Goal: Task Accomplishment & Management: Complete application form

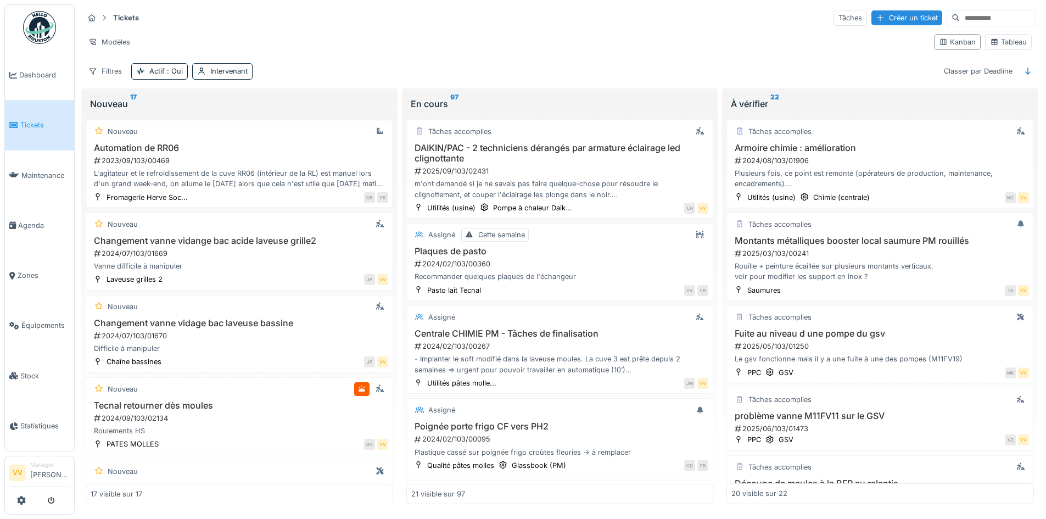
scroll to position [879, 0]
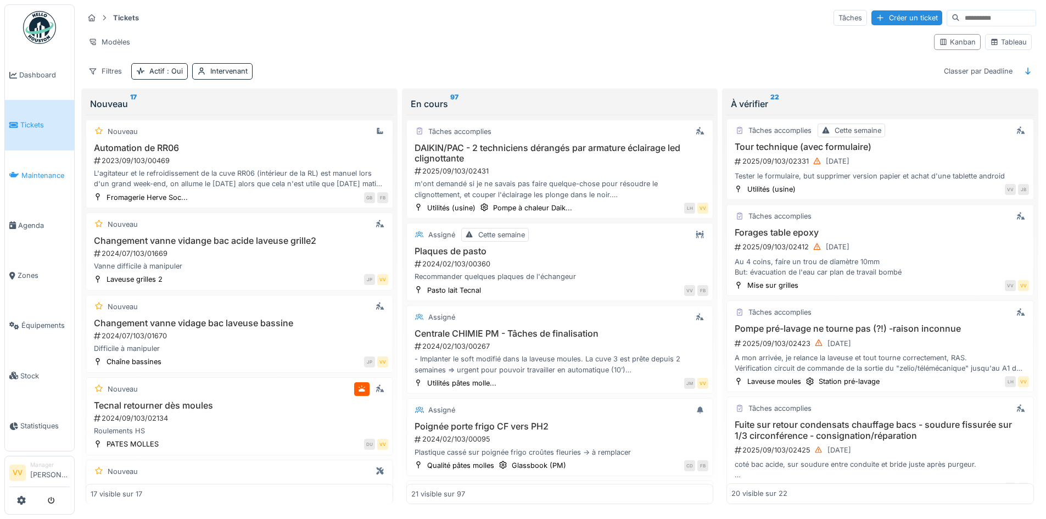
click at [29, 170] on span "Maintenance" at bounding box center [45, 175] width 48 height 10
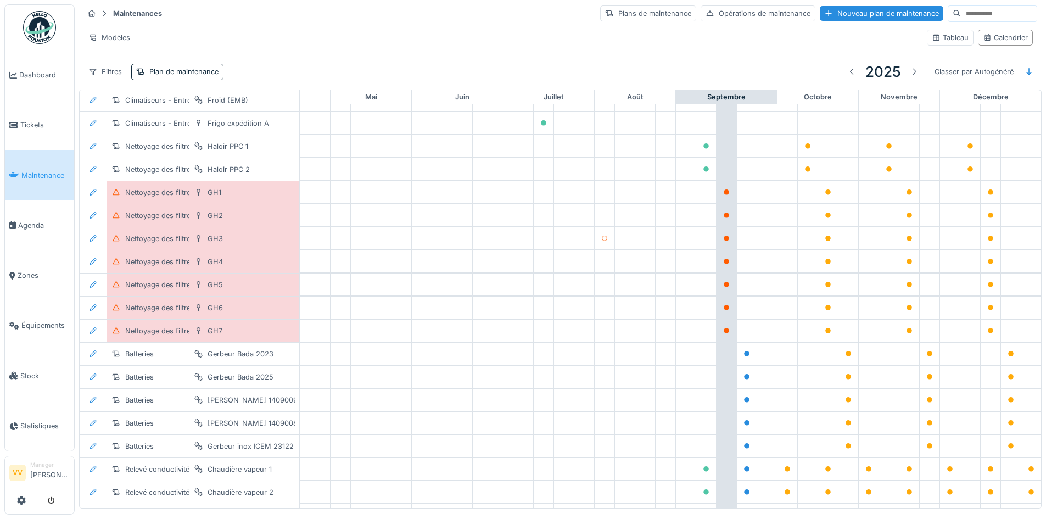
scroll to position [1069, 360]
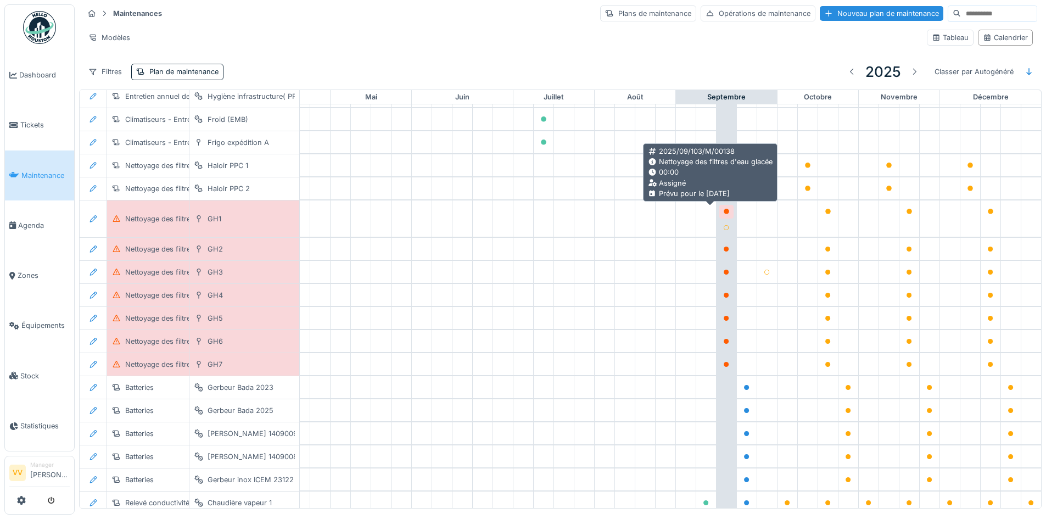
click at [723, 210] on icon at bounding box center [726, 211] width 7 height 5
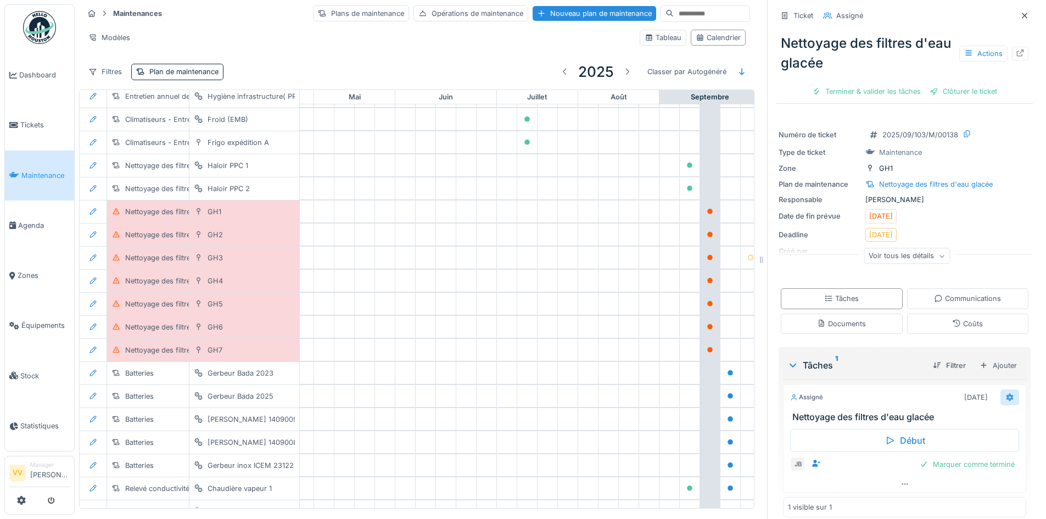
click at [1006, 401] on icon at bounding box center [1010, 397] width 9 height 7
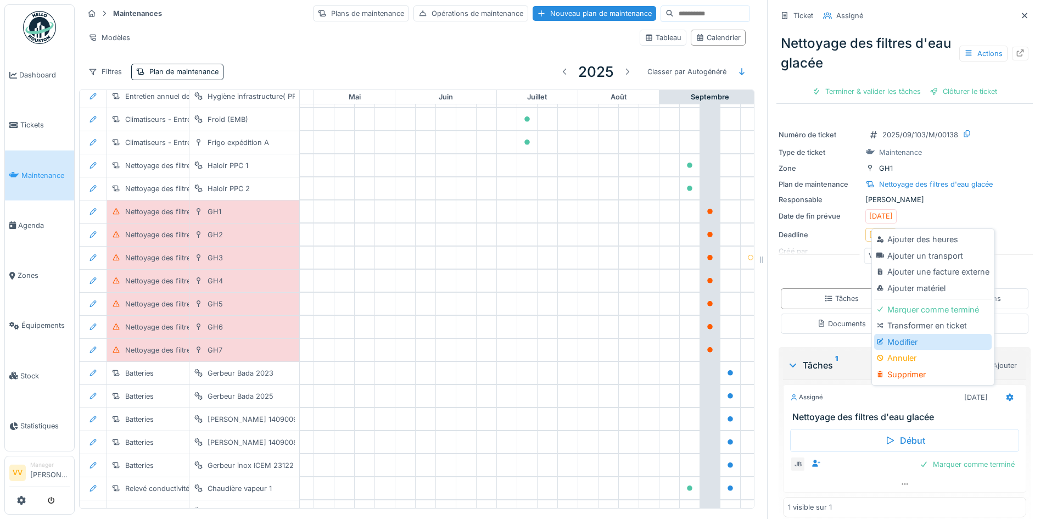
click at [961, 344] on div "Modifier" at bounding box center [932, 342] width 117 height 16
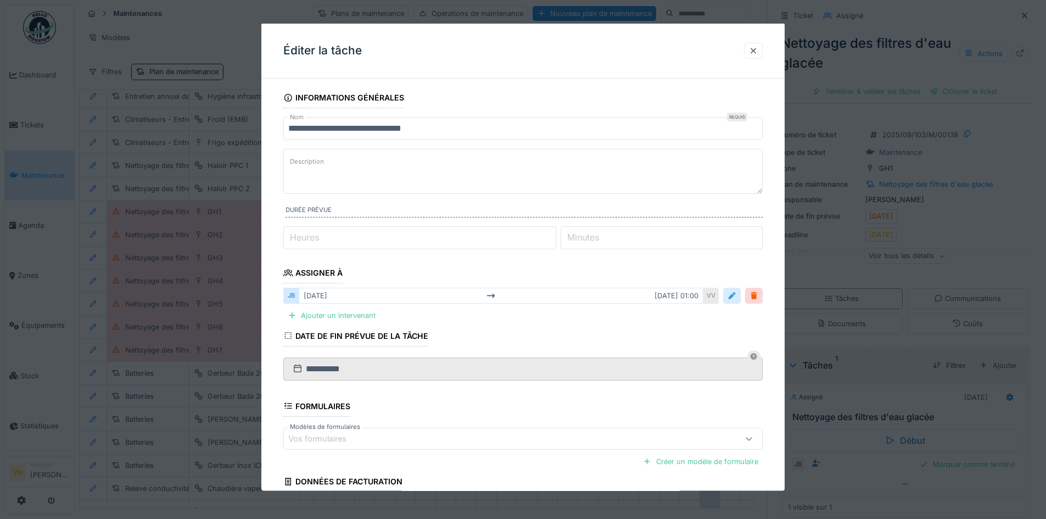
click at [732, 295] on div at bounding box center [732, 296] width 9 height 10
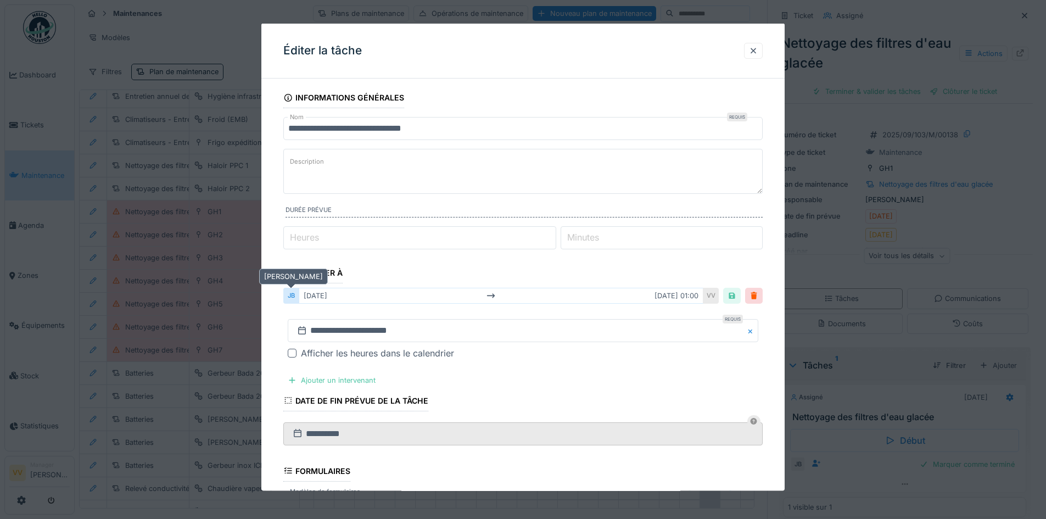
click at [291, 293] on div "JB" at bounding box center [290, 296] width 15 height 16
click at [717, 276] on fieldset "**********" at bounding box center [523, 358] width 480 height 543
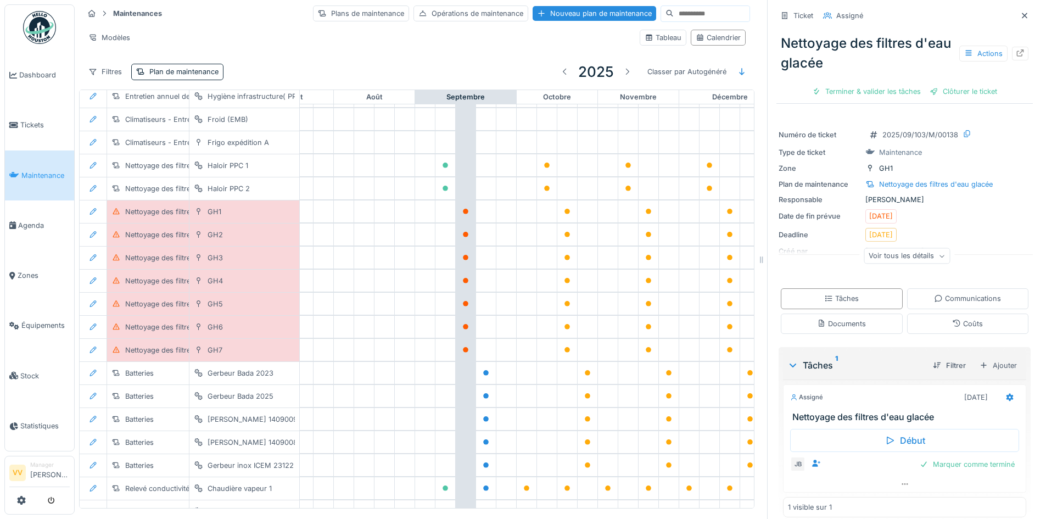
scroll to position [1069, 655]
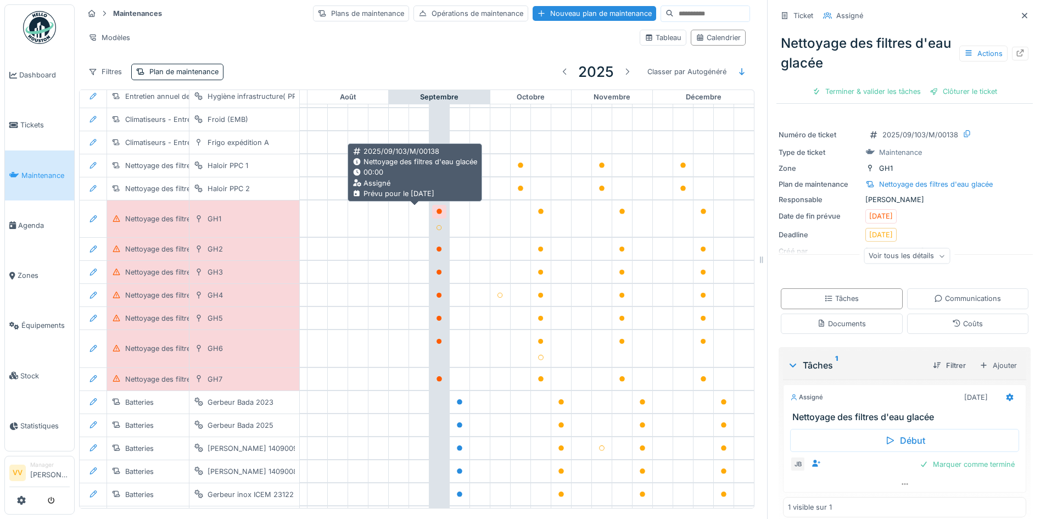
click at [437, 209] on icon at bounding box center [439, 211] width 5 height 5
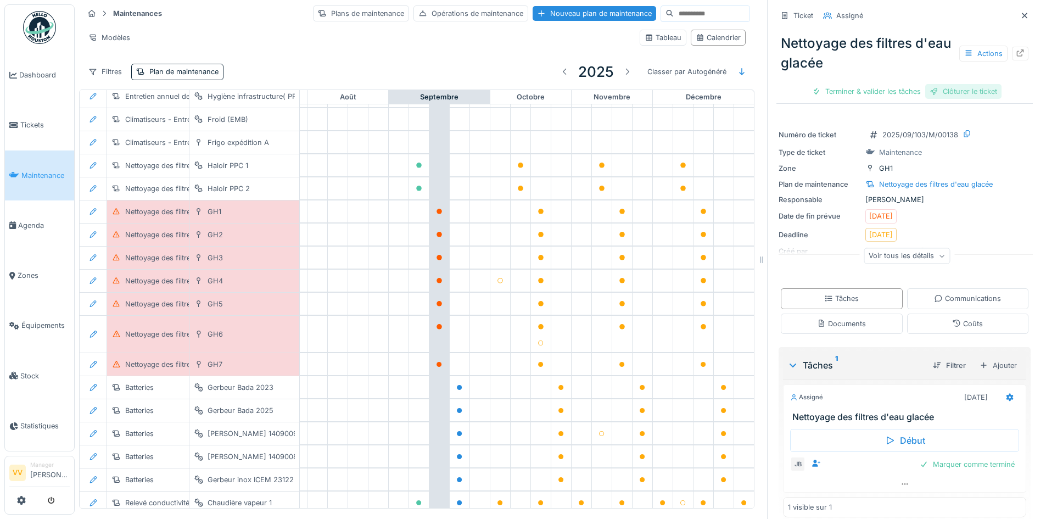
click at [934, 91] on div "Clôturer le ticket" at bounding box center [964, 91] width 76 height 15
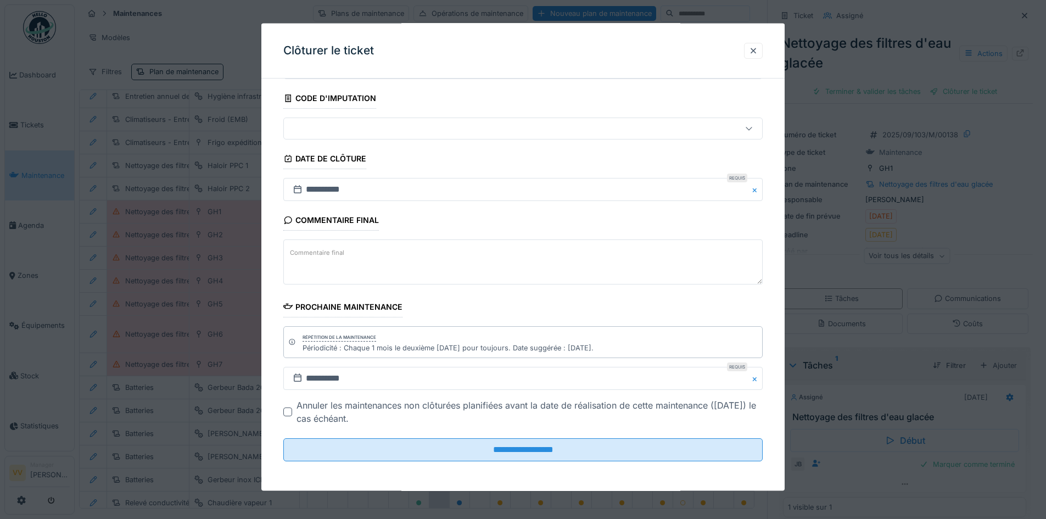
scroll to position [61, 0]
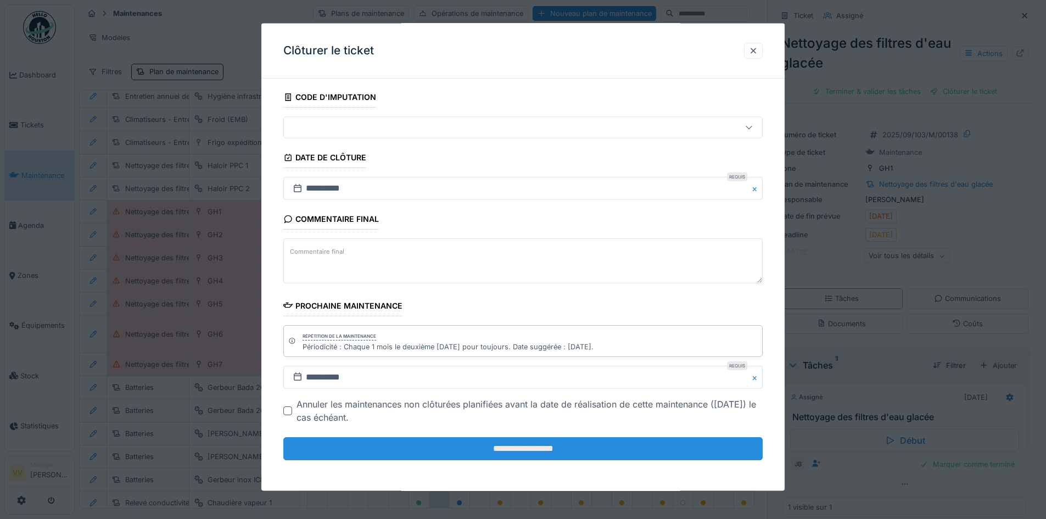
click at [559, 450] on input "**********" at bounding box center [523, 448] width 480 height 23
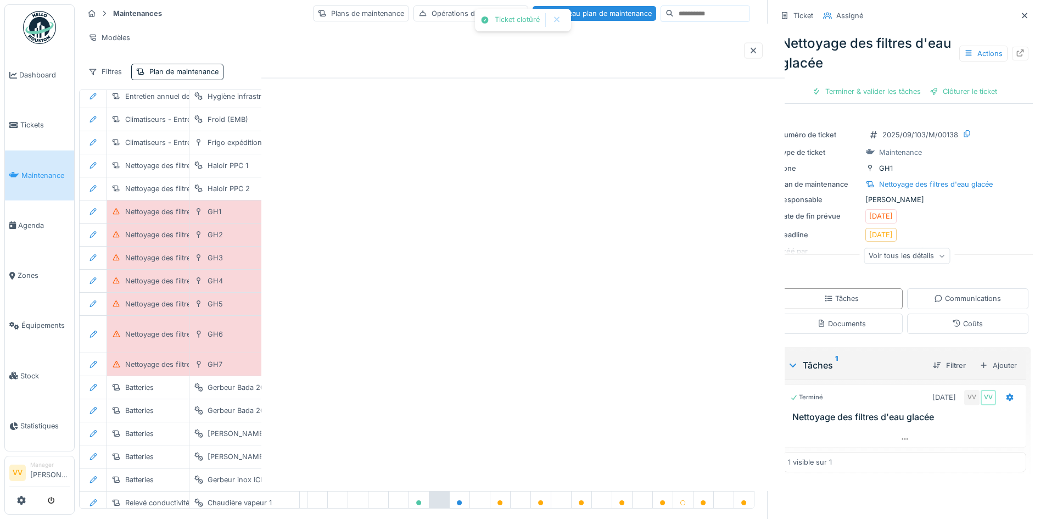
scroll to position [0, 0]
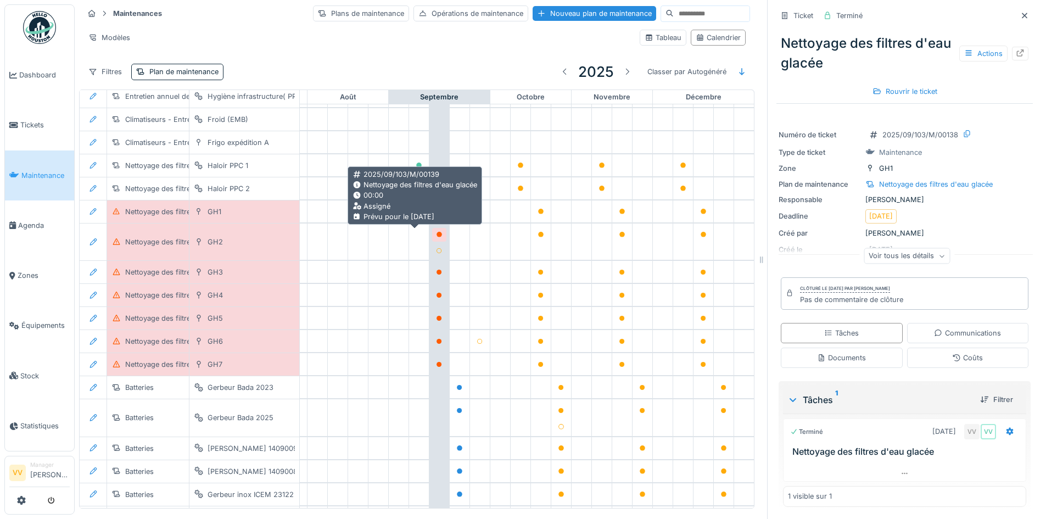
click at [437, 233] on icon at bounding box center [439, 234] width 5 height 5
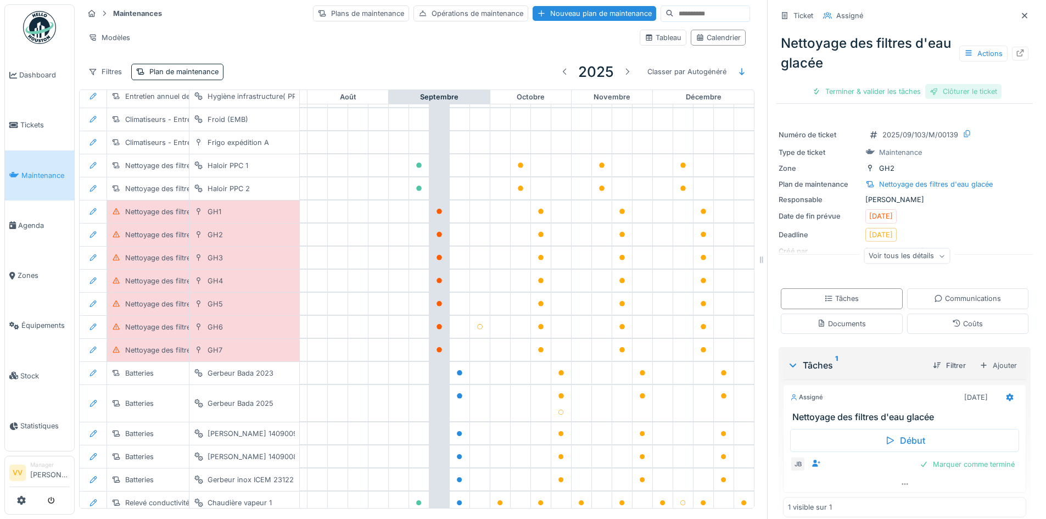
click at [963, 94] on div "Clôturer le ticket" at bounding box center [964, 91] width 76 height 15
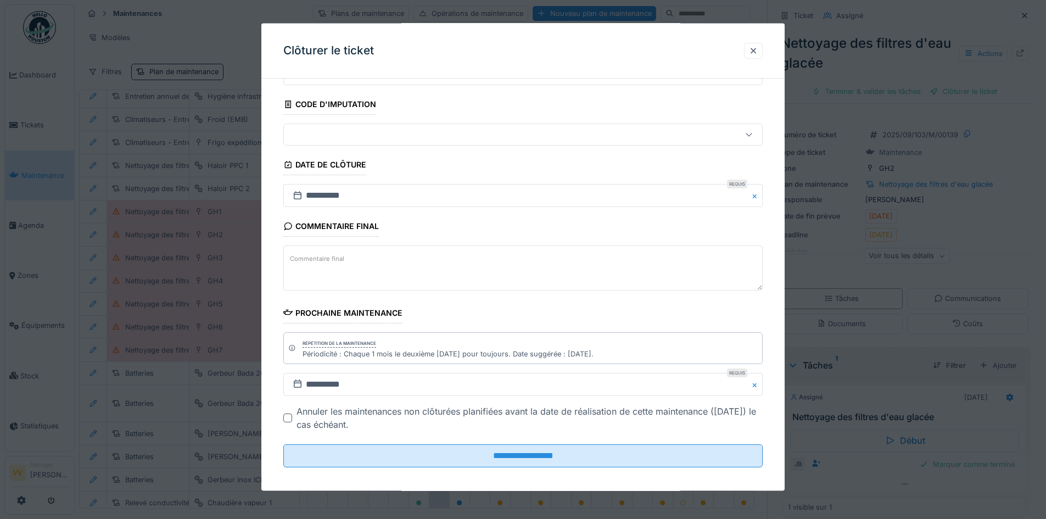
scroll to position [61, 0]
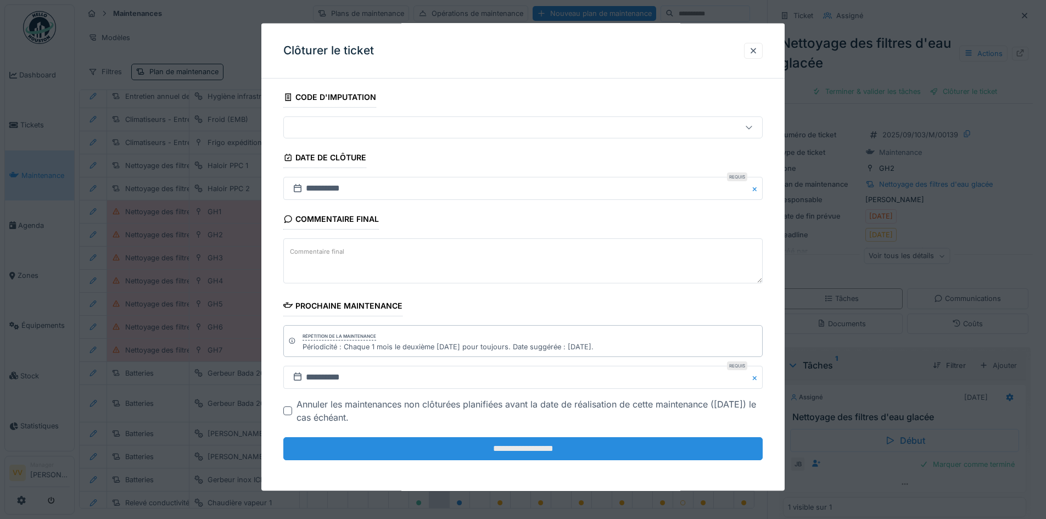
click at [545, 449] on input "**********" at bounding box center [523, 448] width 480 height 23
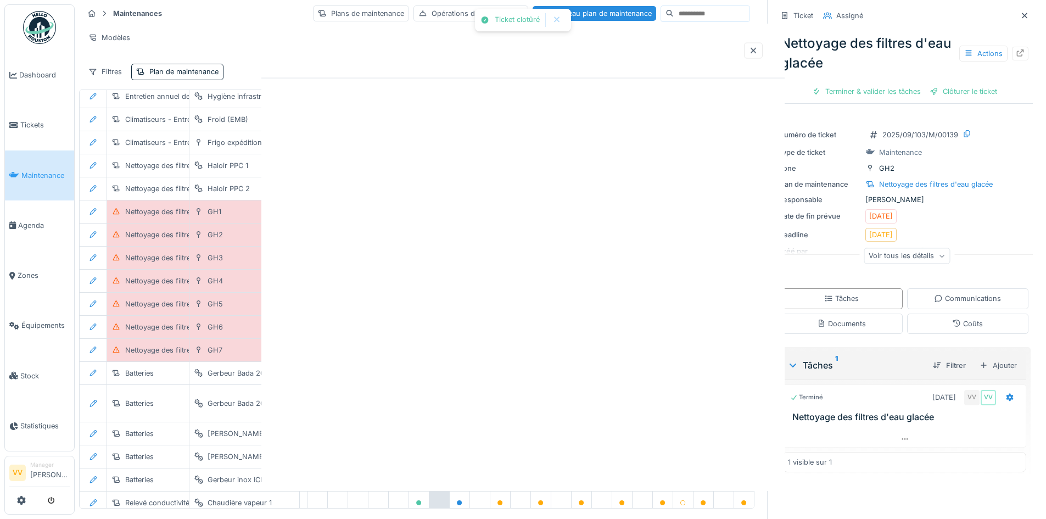
scroll to position [0, 0]
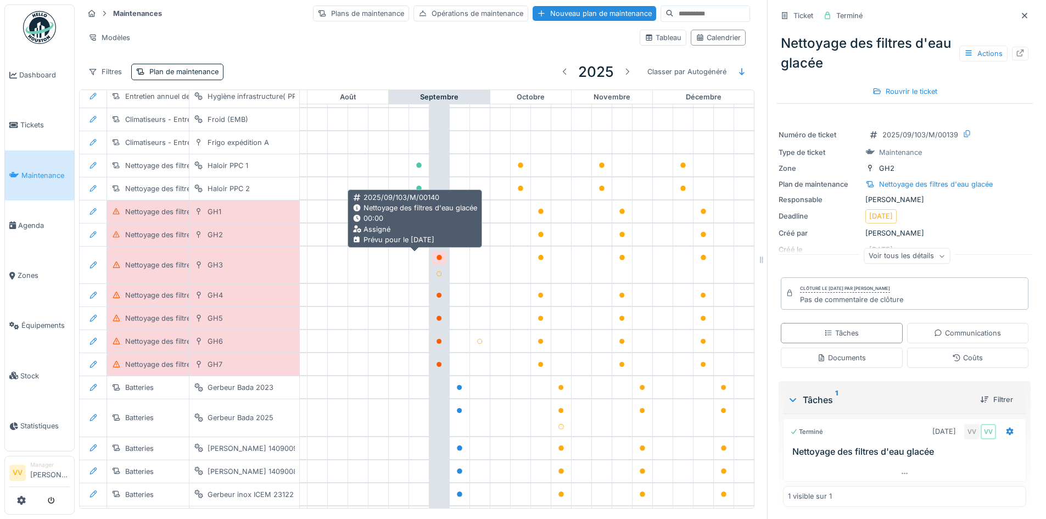
click at [436, 260] on div at bounding box center [439, 258] width 7 height 10
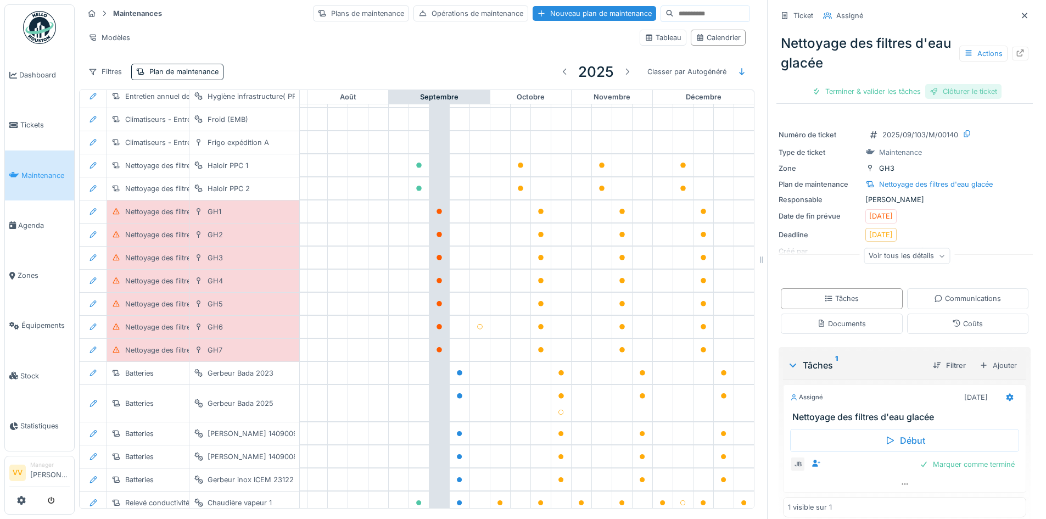
click at [947, 89] on div "Clôturer le ticket" at bounding box center [964, 91] width 76 height 15
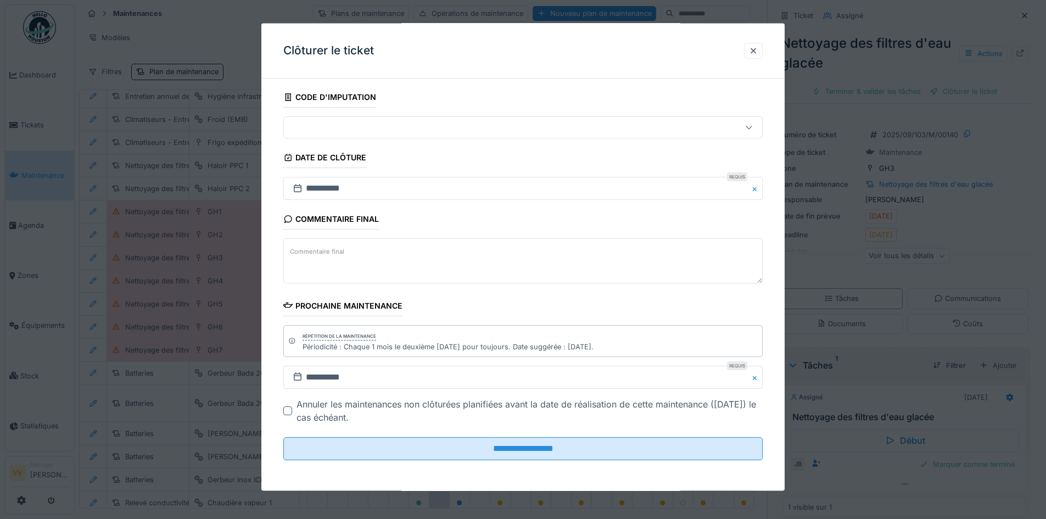
scroll to position [8, 0]
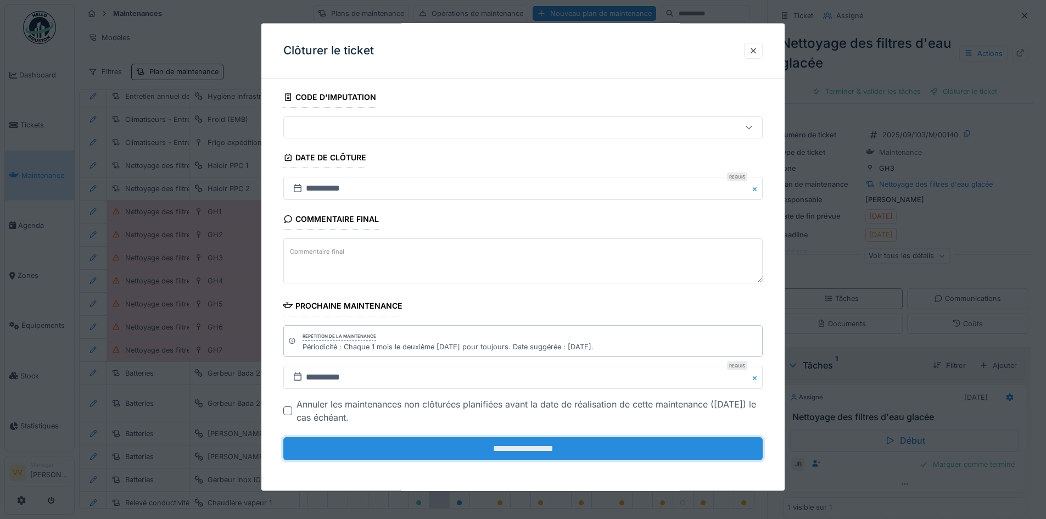
click at [550, 454] on input "**********" at bounding box center [523, 448] width 480 height 23
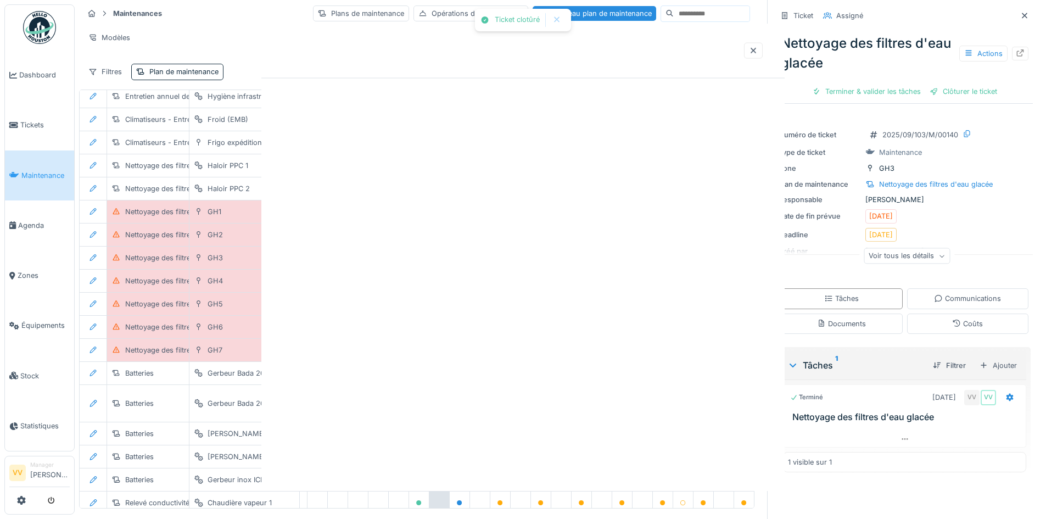
scroll to position [0, 0]
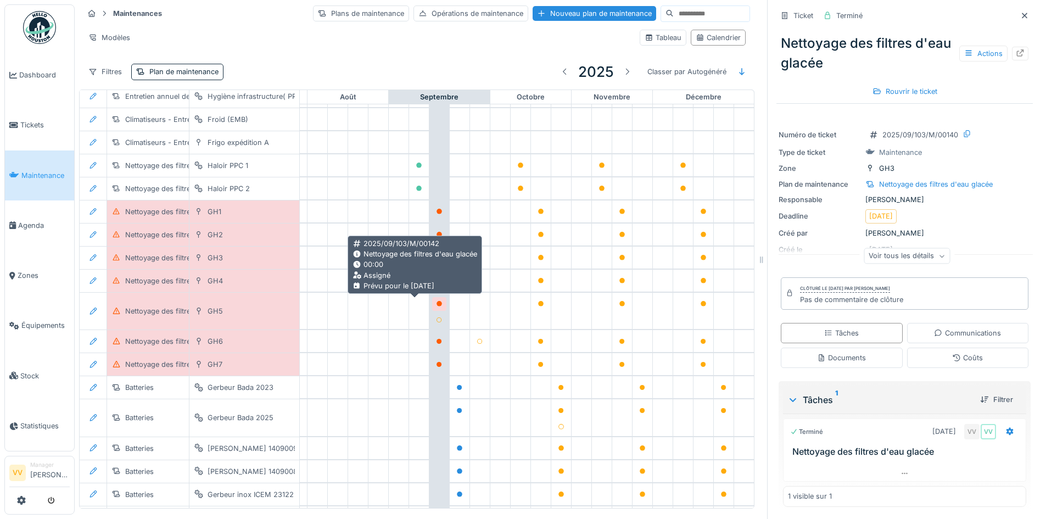
click at [437, 301] on icon at bounding box center [439, 303] width 5 height 5
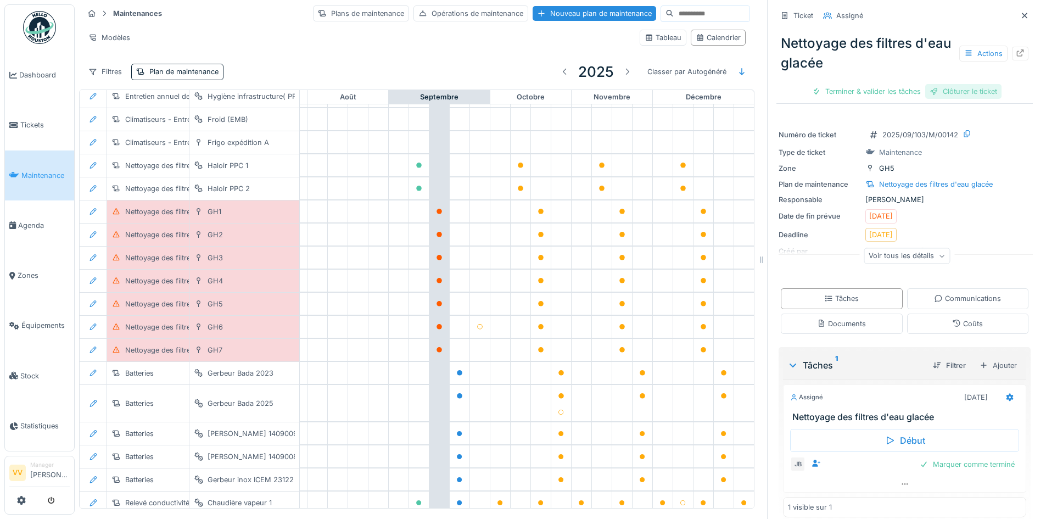
click at [948, 85] on div "Clôturer le ticket" at bounding box center [964, 91] width 76 height 15
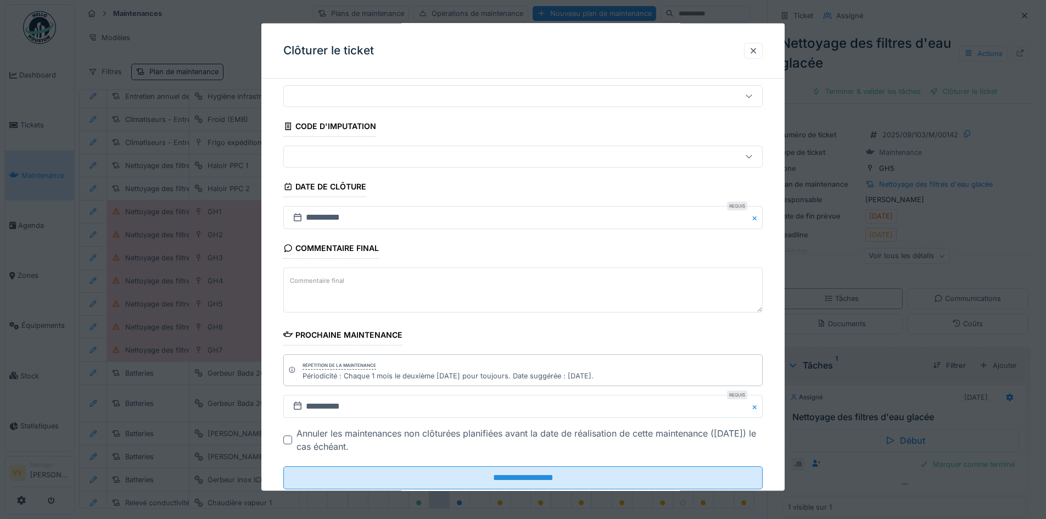
scroll to position [61, 0]
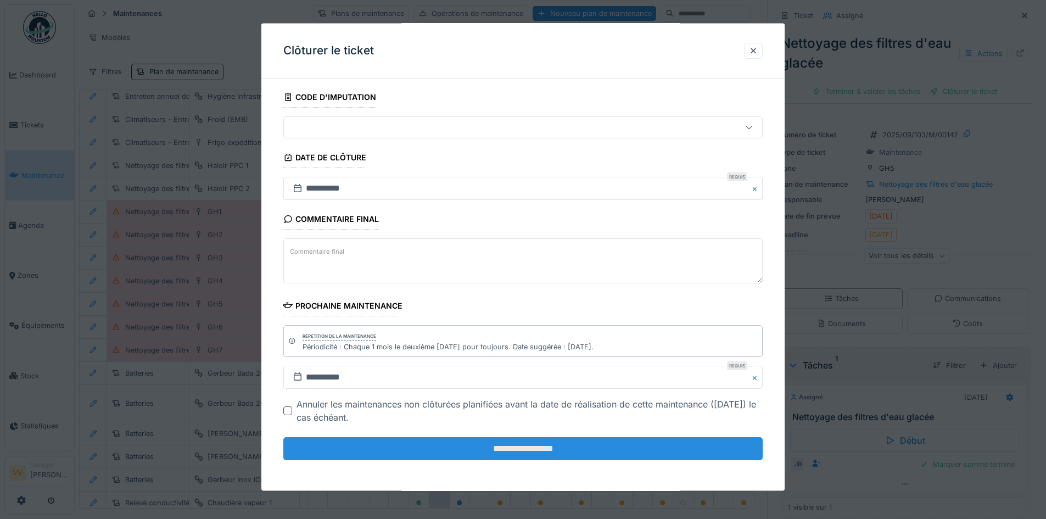
click at [520, 451] on input "**********" at bounding box center [523, 448] width 480 height 23
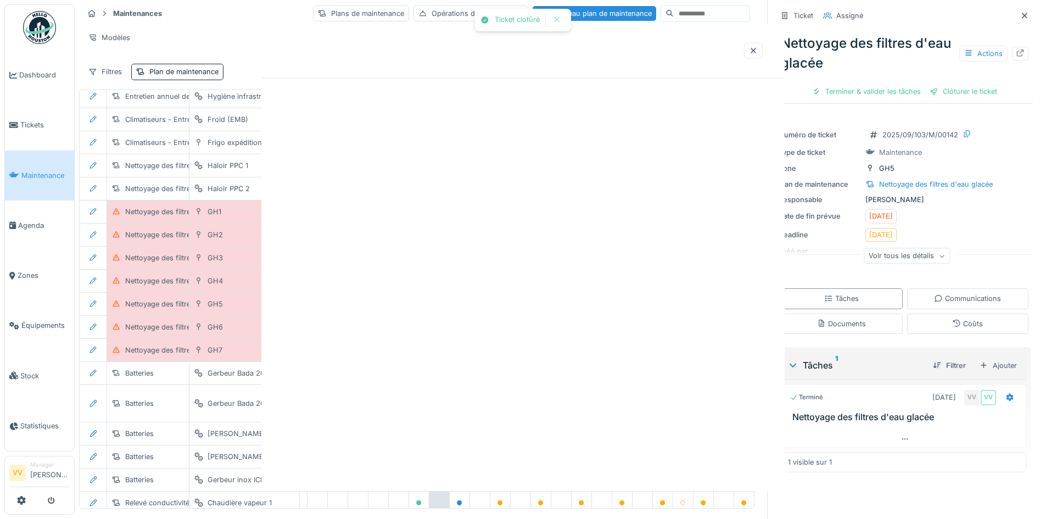
scroll to position [0, 0]
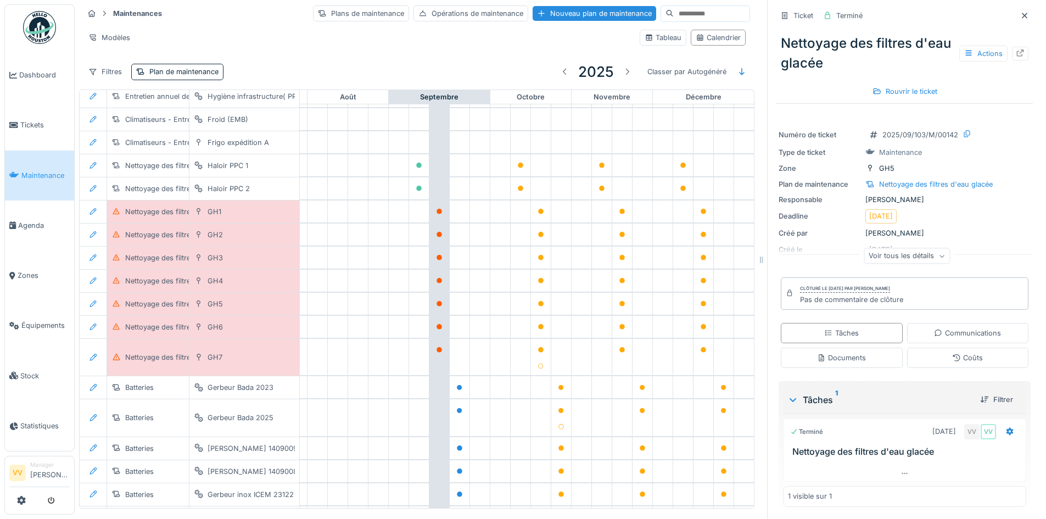
click at [31, 175] on span "Maintenance" at bounding box center [45, 175] width 48 height 10
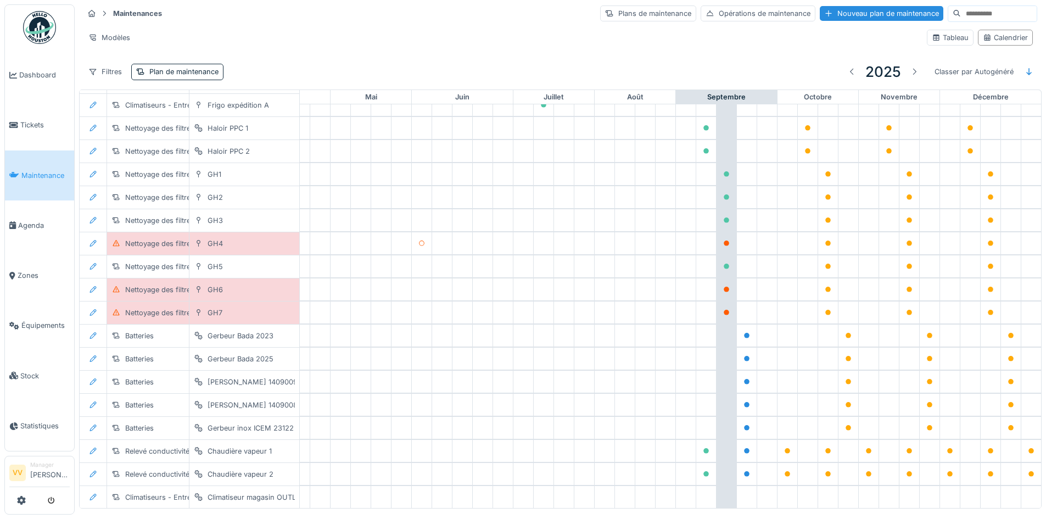
scroll to position [1037, 360]
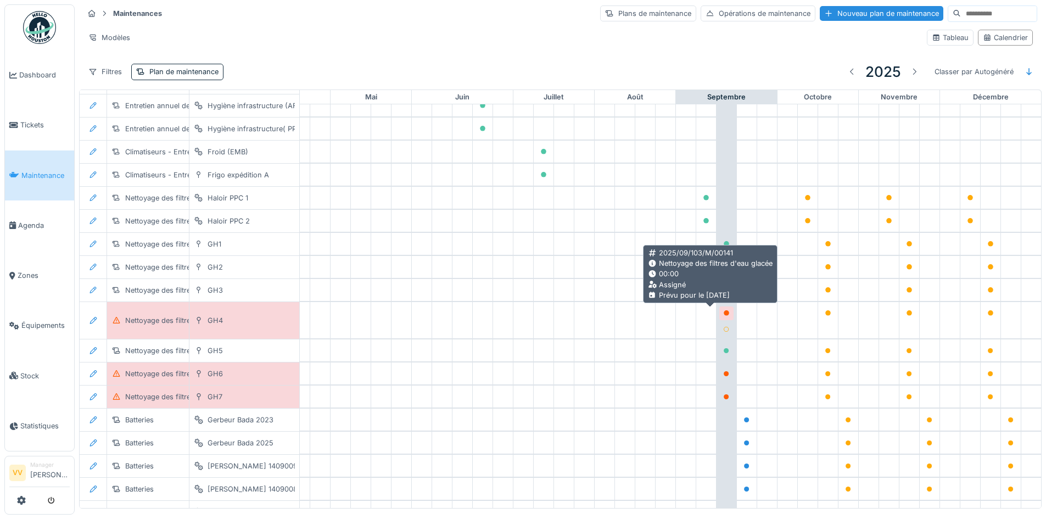
click at [724, 313] on icon at bounding box center [726, 312] width 5 height 5
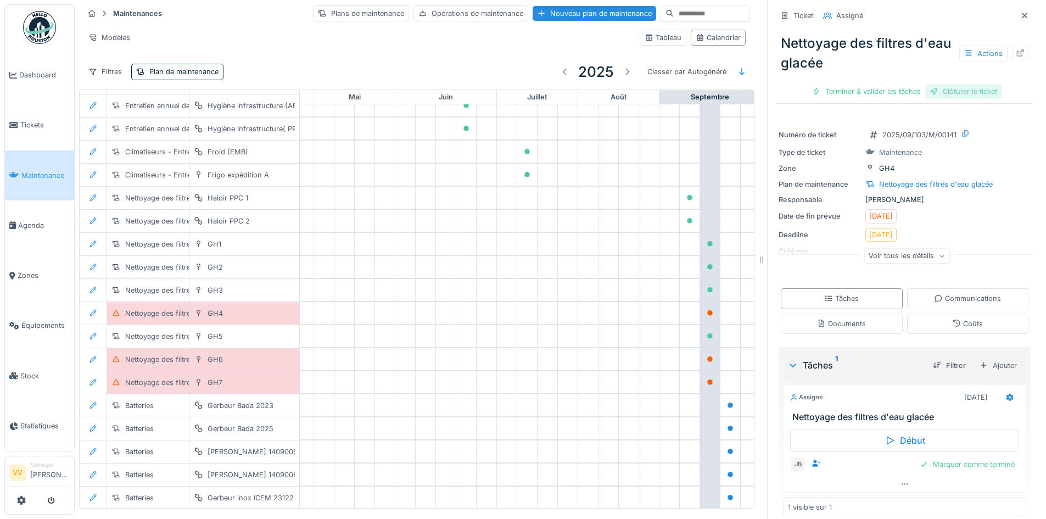
click at [959, 93] on div "Clôturer le ticket" at bounding box center [964, 91] width 76 height 15
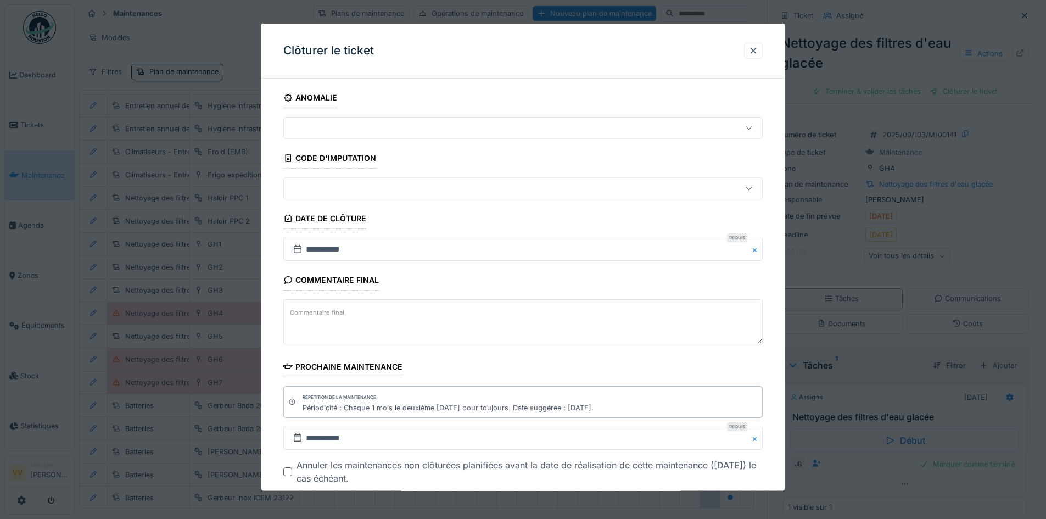
scroll to position [61, 0]
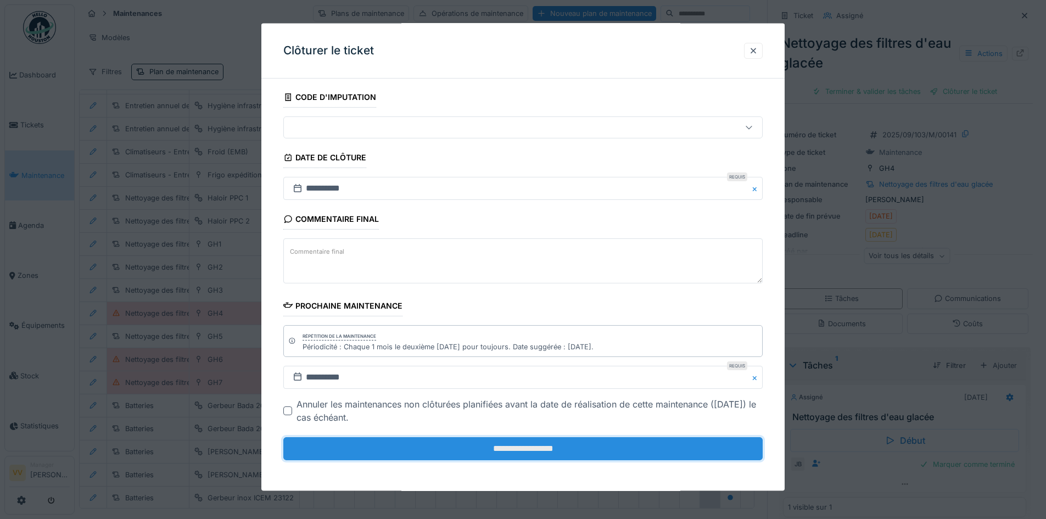
click at [507, 449] on input "**********" at bounding box center [523, 448] width 480 height 23
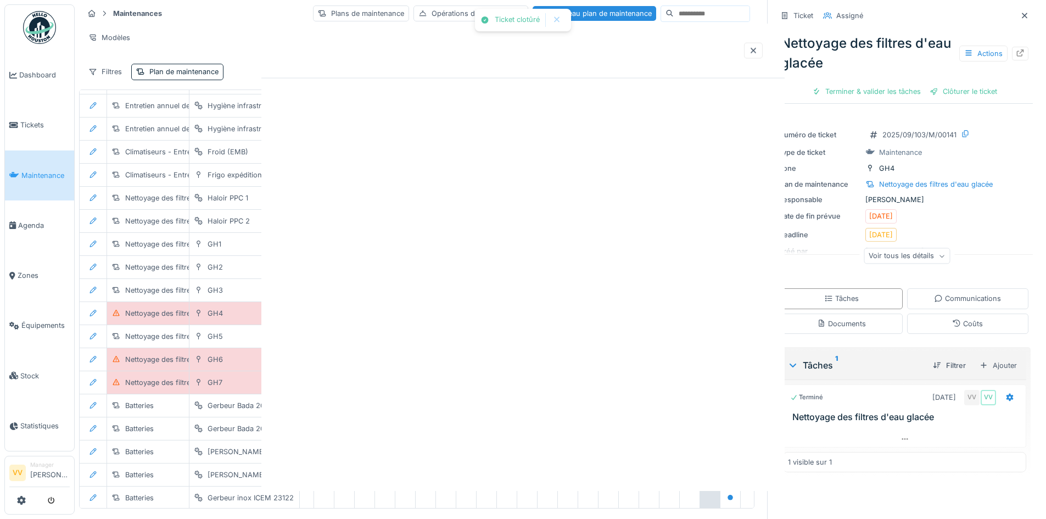
scroll to position [0, 0]
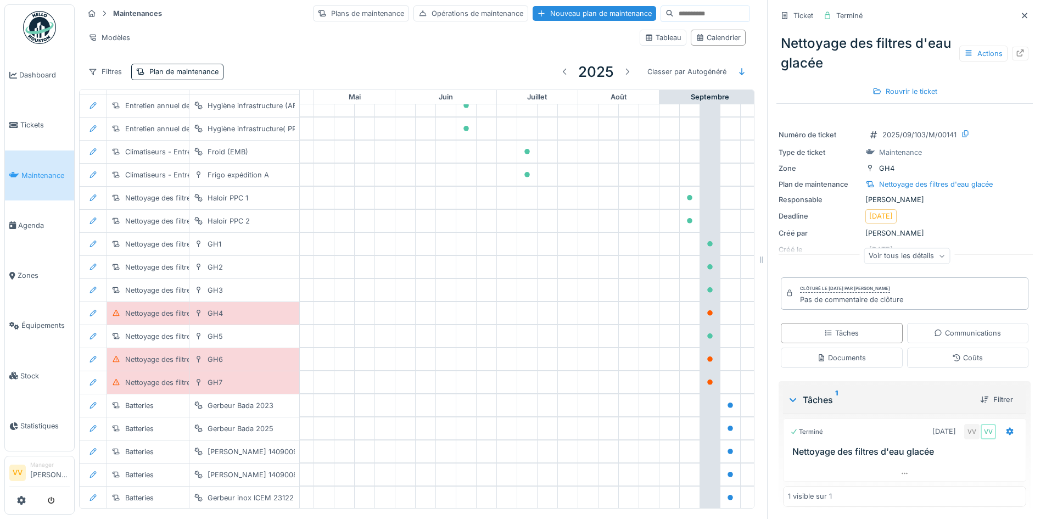
click at [29, 179] on link "Maintenance" at bounding box center [39, 176] width 69 height 50
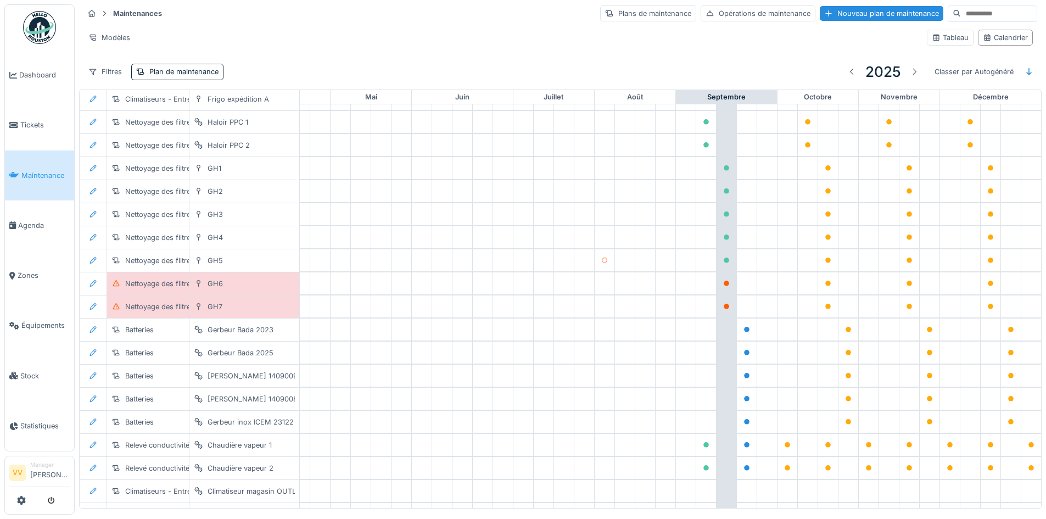
scroll to position [1089, 360]
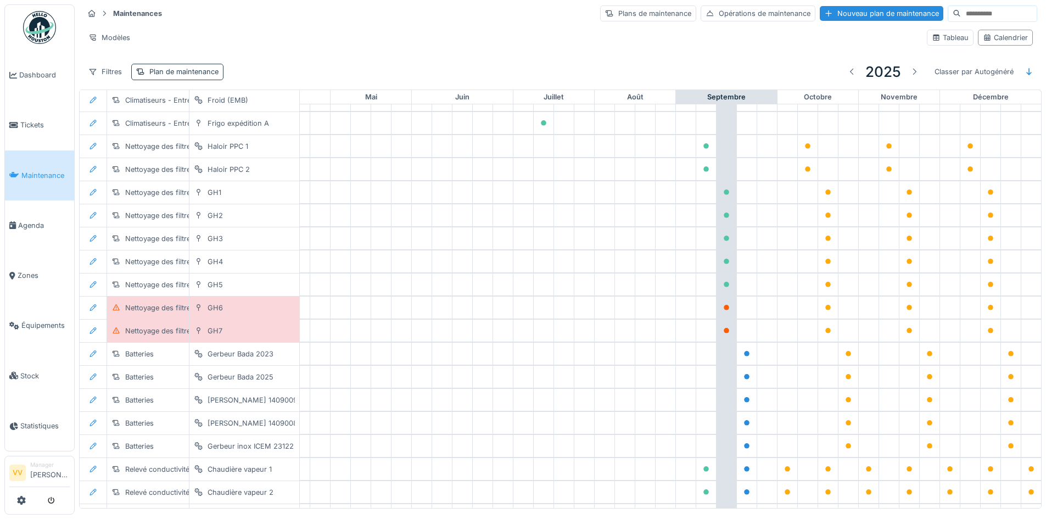
click at [177, 73] on div "Plan de maintenance" at bounding box center [183, 71] width 69 height 10
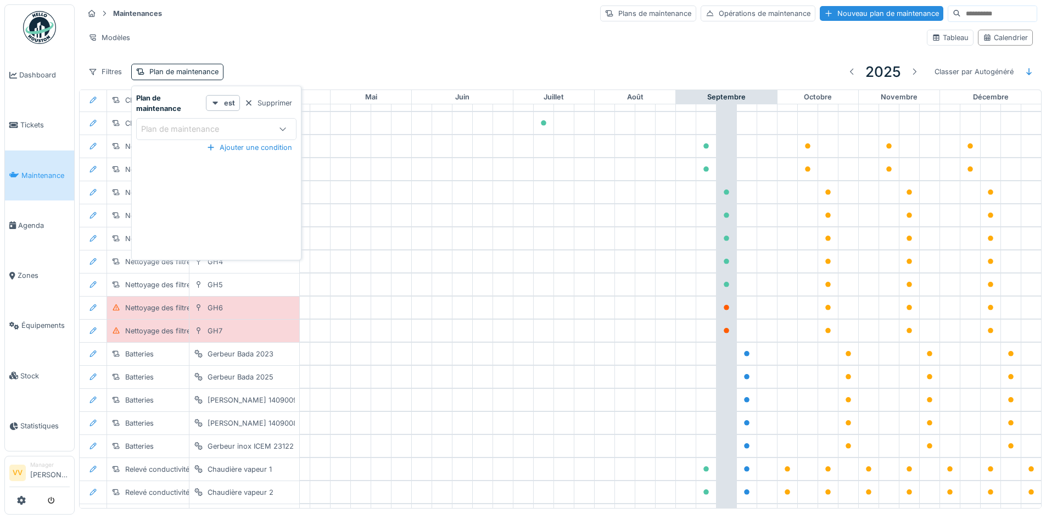
click at [236, 125] on div "Plan de maintenance" at bounding box center [204, 129] width 127 height 12
type maintenance_M0ODk "*"
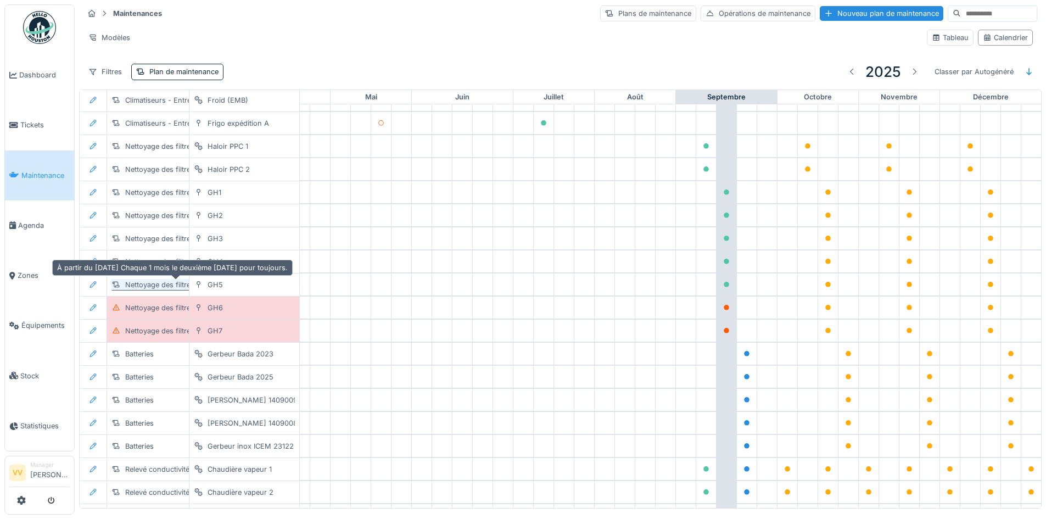
click at [154, 286] on div "Nettoyage des filtres d'eau glacée" at bounding box center [182, 285] width 114 height 10
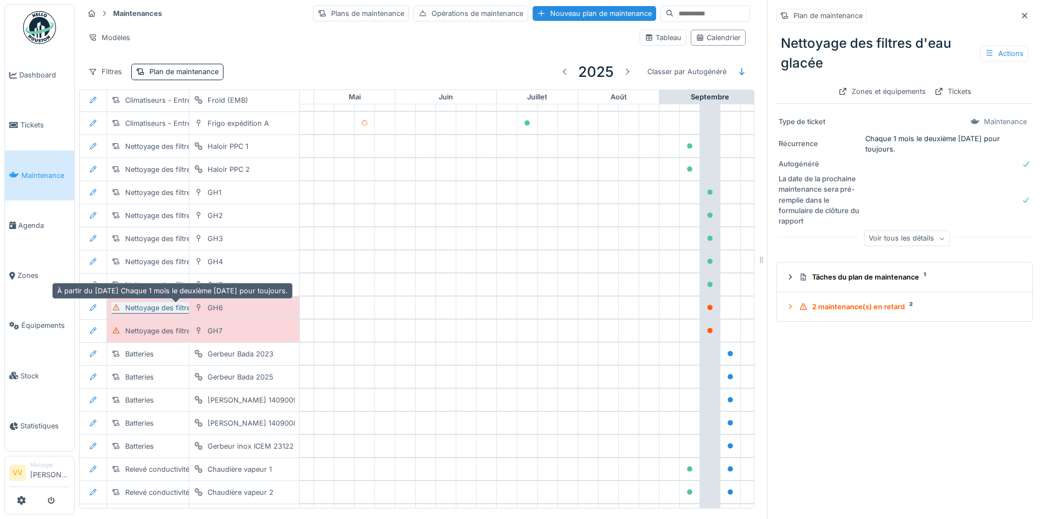
click at [164, 303] on div "Nettoyage des filtres d'eau glacée" at bounding box center [182, 308] width 114 height 10
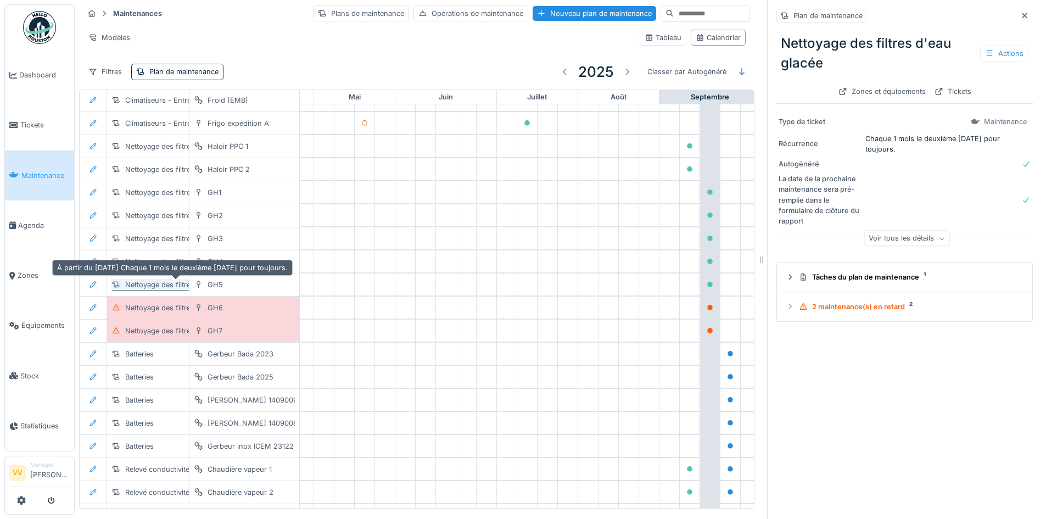
click at [163, 285] on div "Nettoyage des filtres d'eau glacée" at bounding box center [182, 285] width 114 height 10
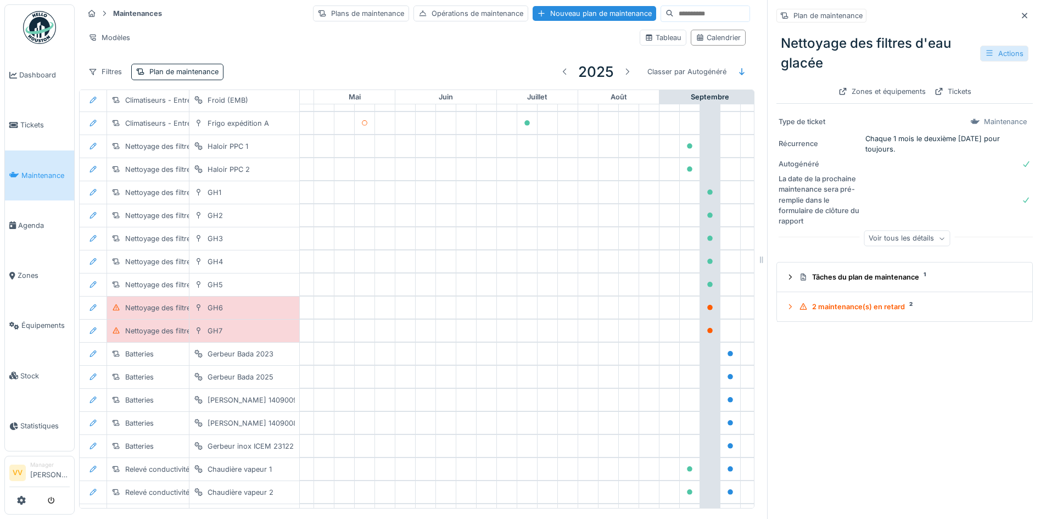
click at [981, 54] on div "Actions" at bounding box center [1005, 54] width 48 height 16
click at [948, 82] on div "Modifier" at bounding box center [951, 78] width 99 height 16
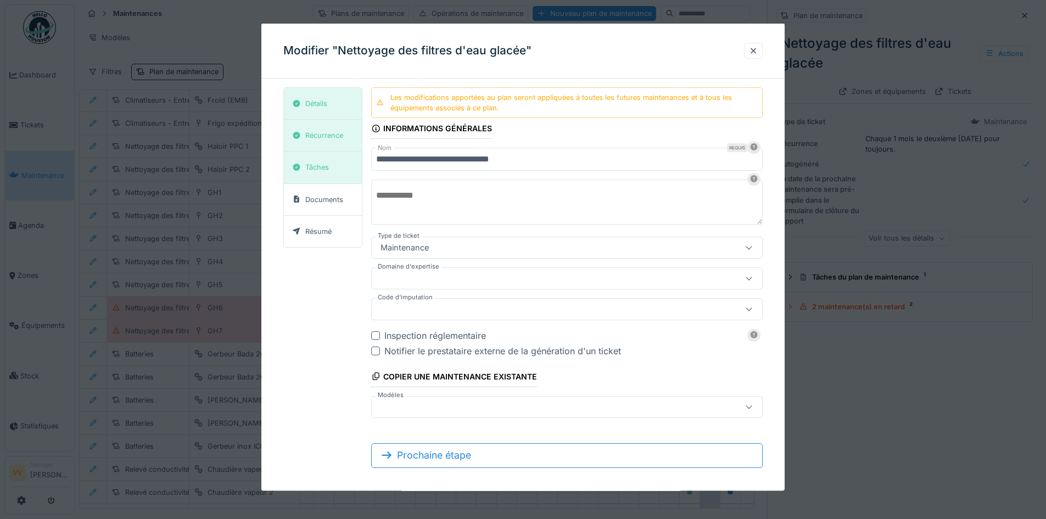
click at [534, 159] on input "**********" at bounding box center [567, 159] width 392 height 23
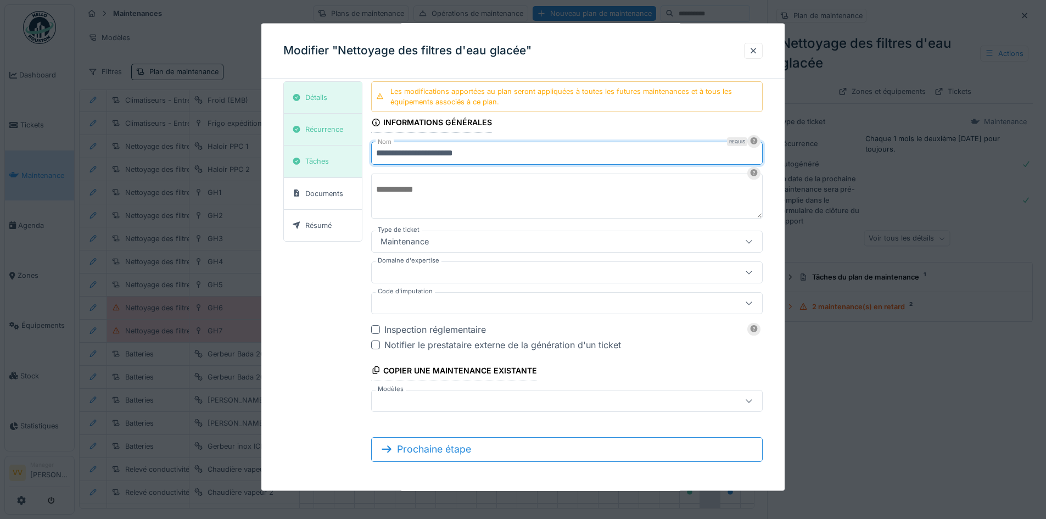
scroll to position [8, 0]
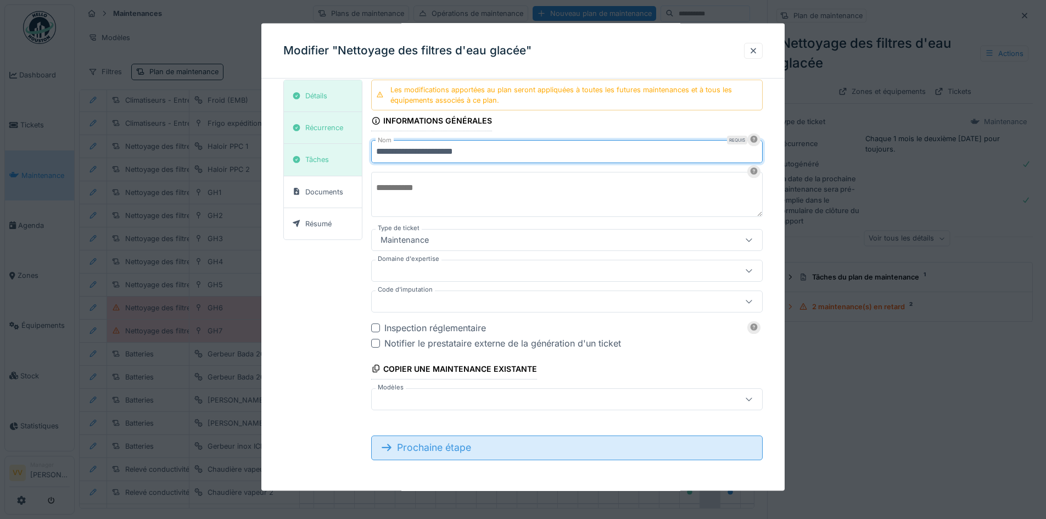
type input "**********"
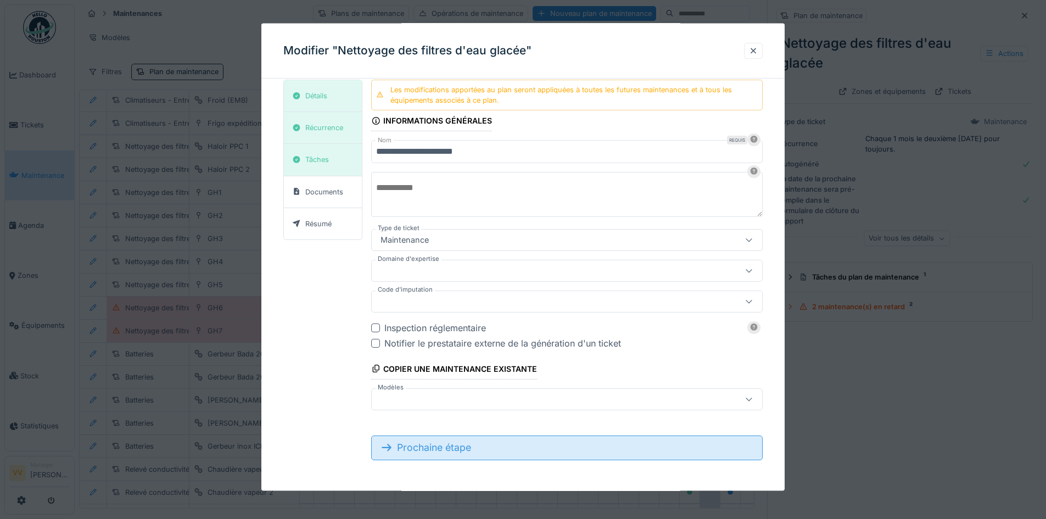
click at [455, 452] on div "Prochaine étape" at bounding box center [567, 448] width 392 height 24
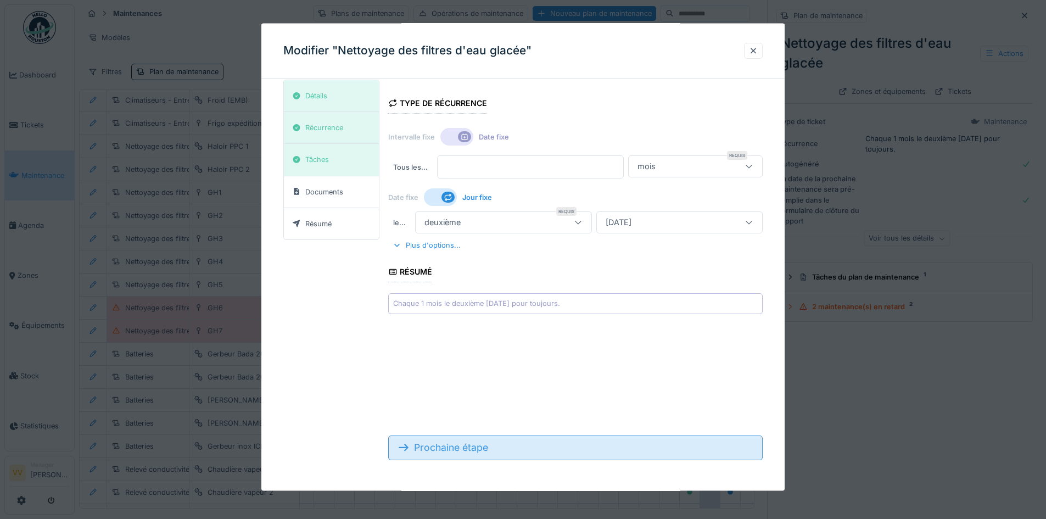
click at [455, 450] on div "Prochaine étape" at bounding box center [575, 448] width 375 height 24
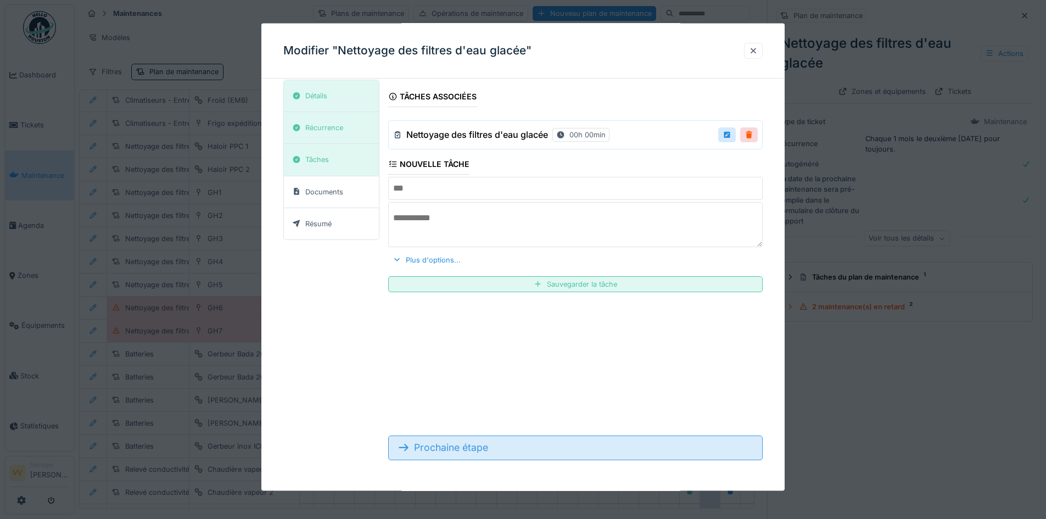
click at [455, 450] on div "Prochaine étape" at bounding box center [575, 448] width 375 height 24
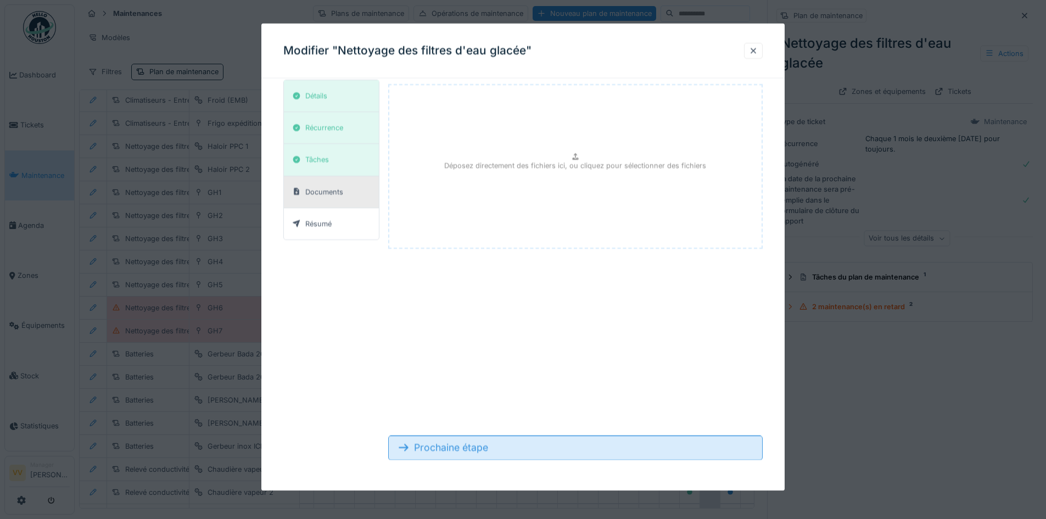
click at [455, 450] on div "Prochaine étape" at bounding box center [575, 448] width 375 height 24
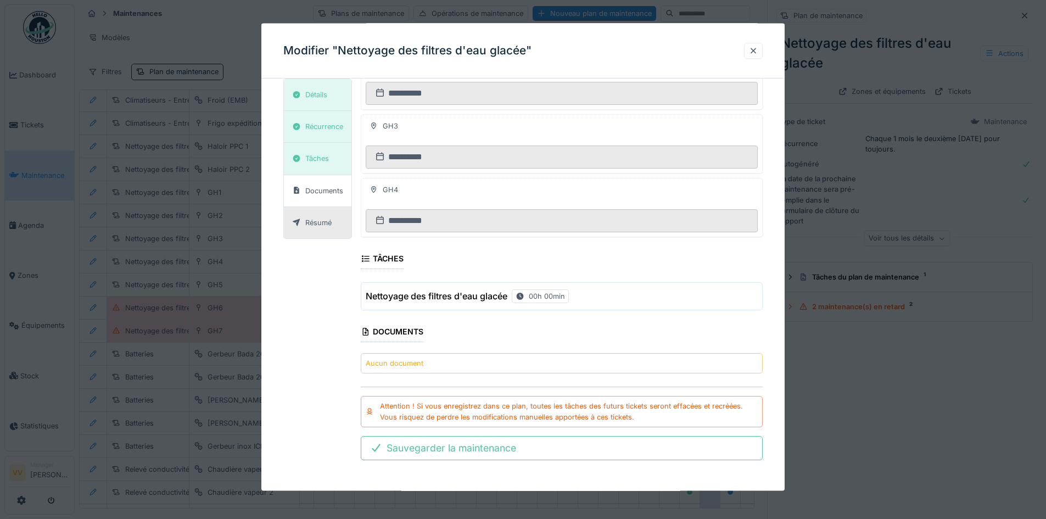
scroll to position [8, 0]
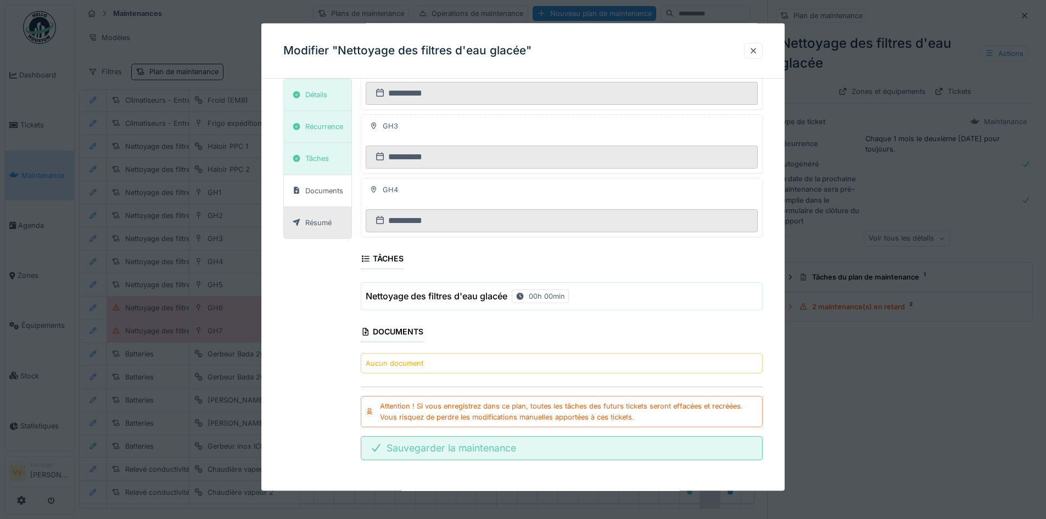
click at [449, 449] on div "Sauvegarder la maintenance" at bounding box center [562, 448] width 402 height 24
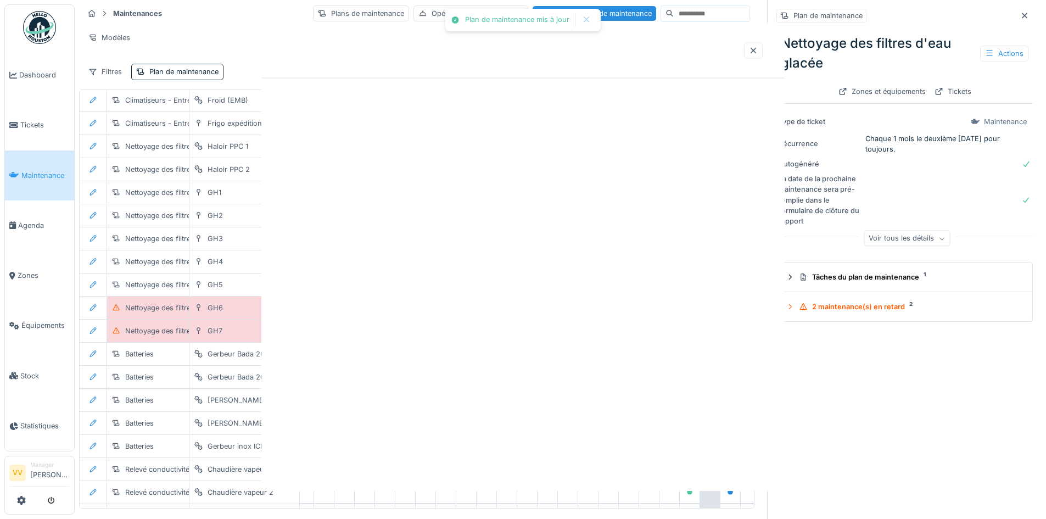
scroll to position [0, 0]
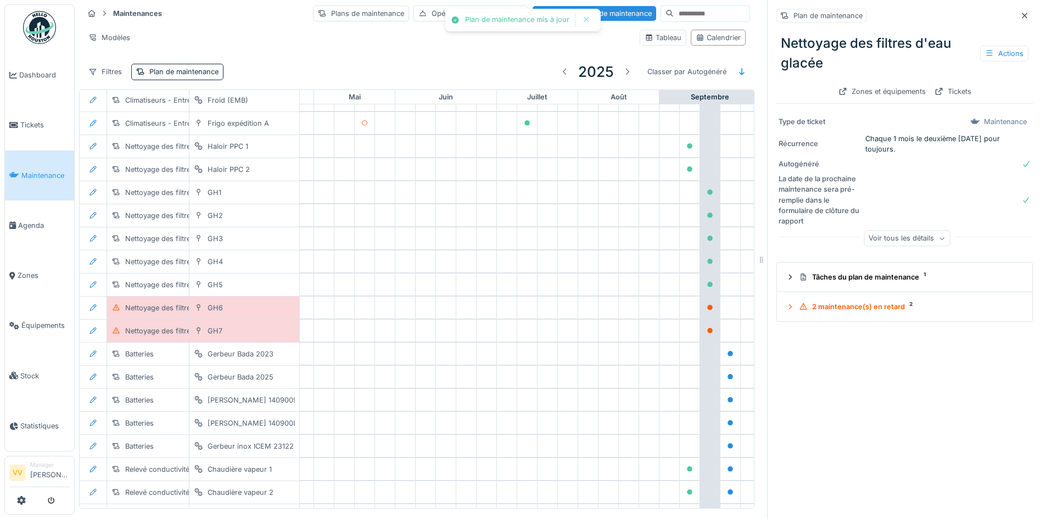
click at [27, 178] on link "Maintenance" at bounding box center [39, 176] width 69 height 50
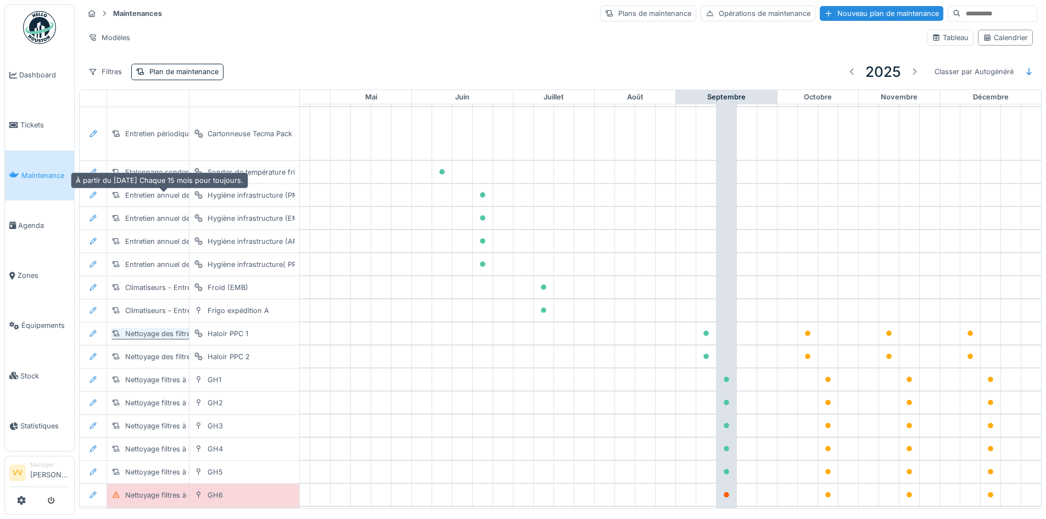
scroll to position [1069, 360]
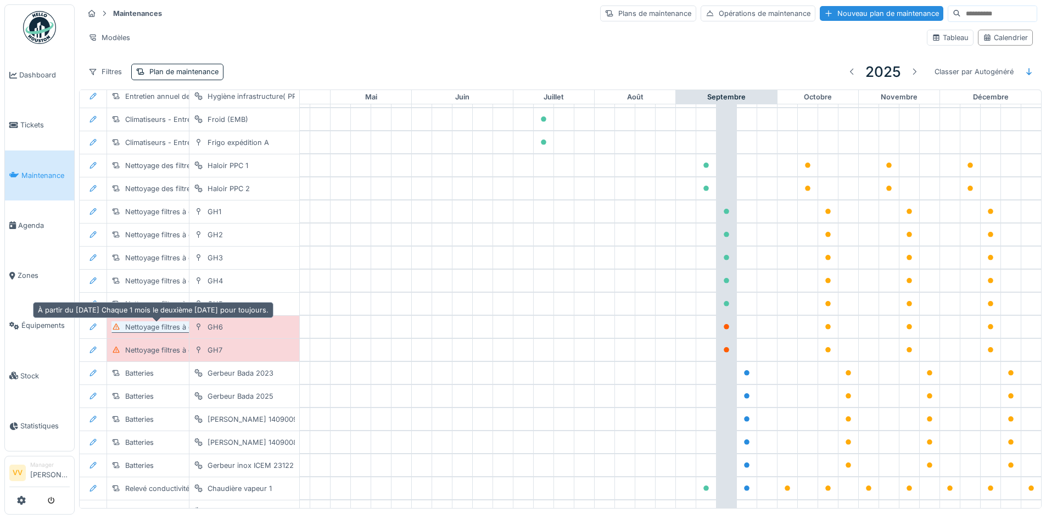
click at [173, 322] on div "Nettoyage filtres à eau" at bounding box center [162, 327] width 75 height 10
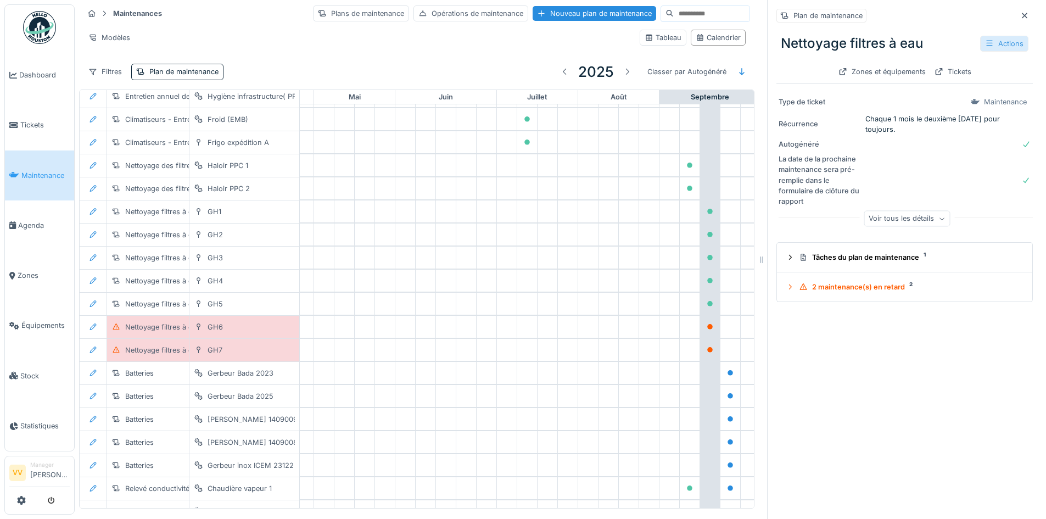
click at [996, 46] on div "Actions" at bounding box center [1005, 44] width 48 height 16
click at [955, 69] on div "Modifier" at bounding box center [951, 68] width 99 height 16
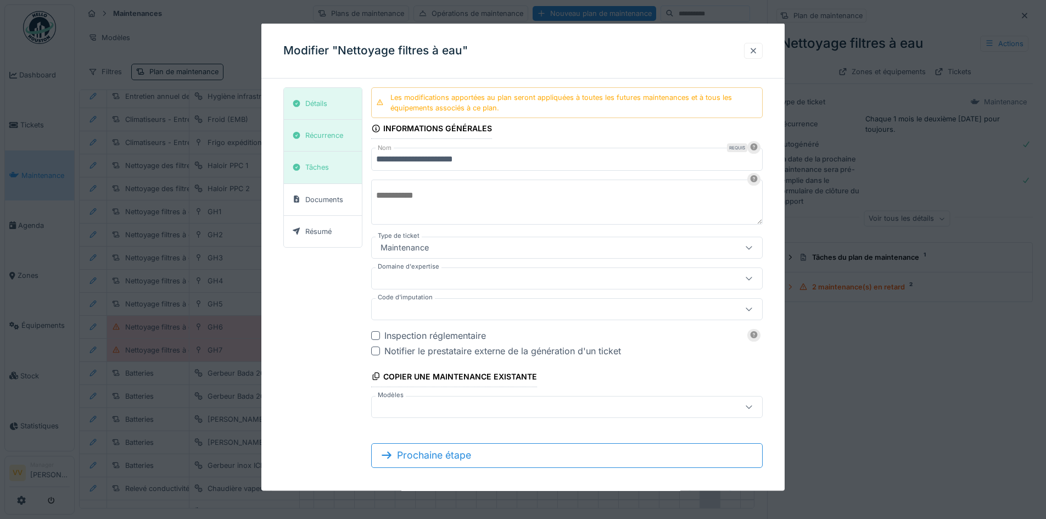
click at [757, 52] on div at bounding box center [753, 50] width 9 height 10
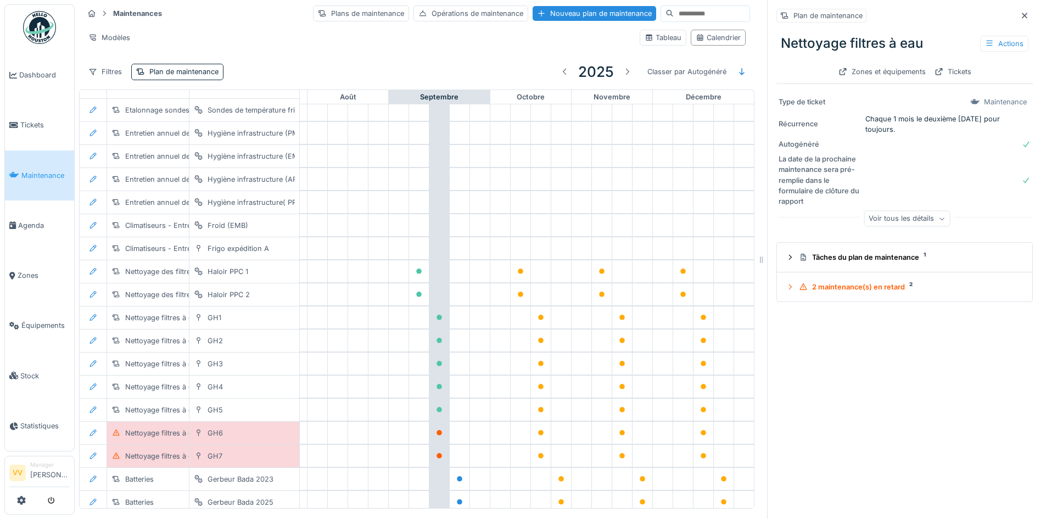
scroll to position [963, 655]
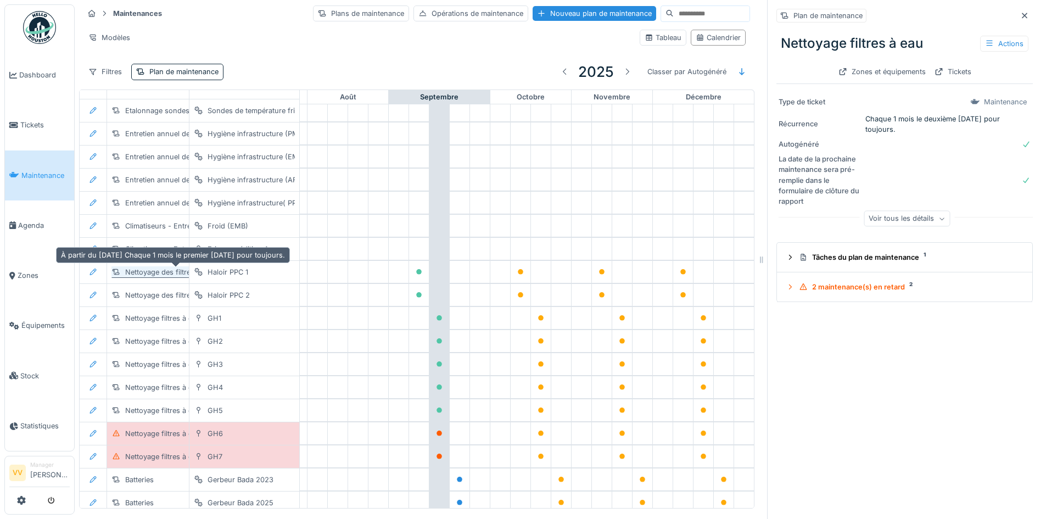
click at [158, 272] on div "Nettoyage des filtres d'eau glacée" at bounding box center [182, 272] width 114 height 10
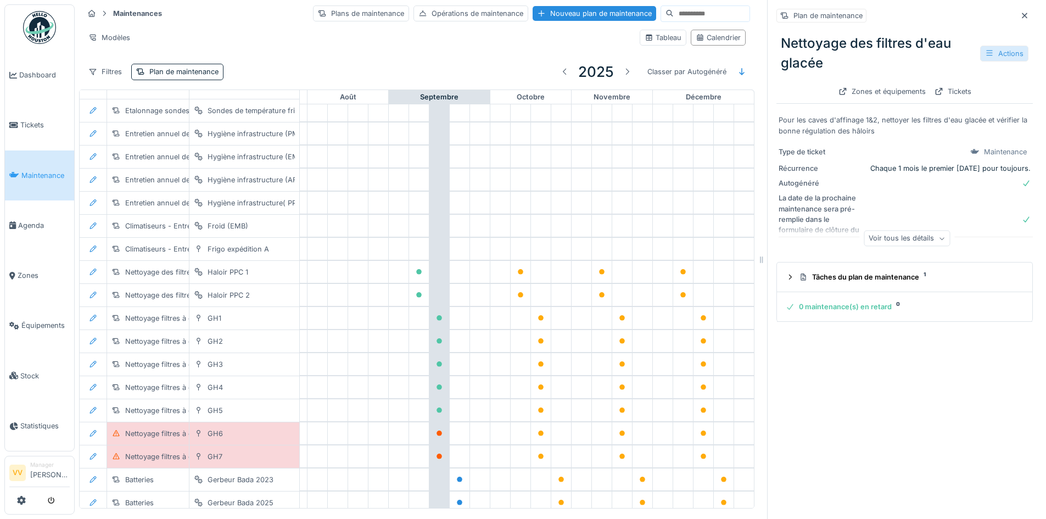
click at [988, 51] on div "Actions" at bounding box center [1005, 54] width 48 height 16
click at [961, 78] on div "Modifier" at bounding box center [951, 78] width 99 height 16
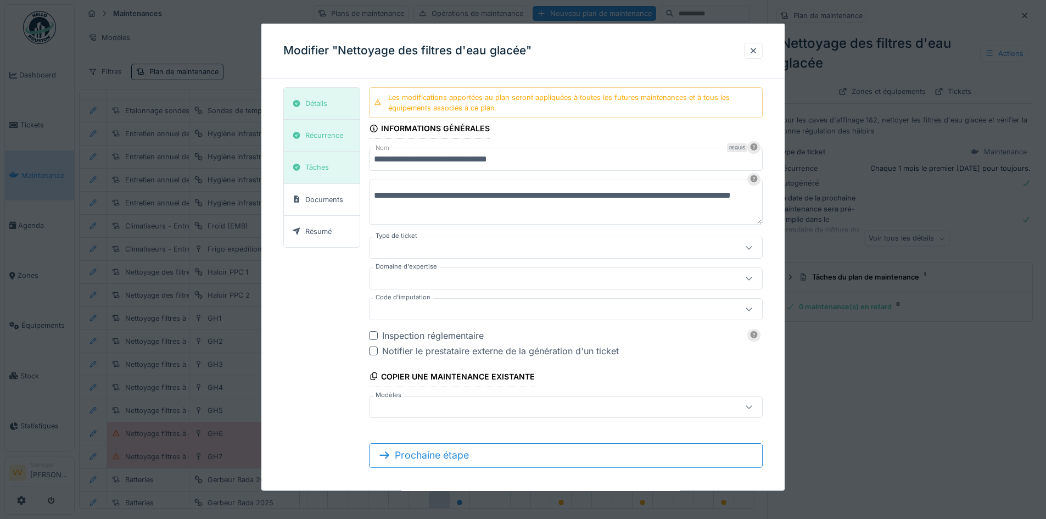
type input "***"
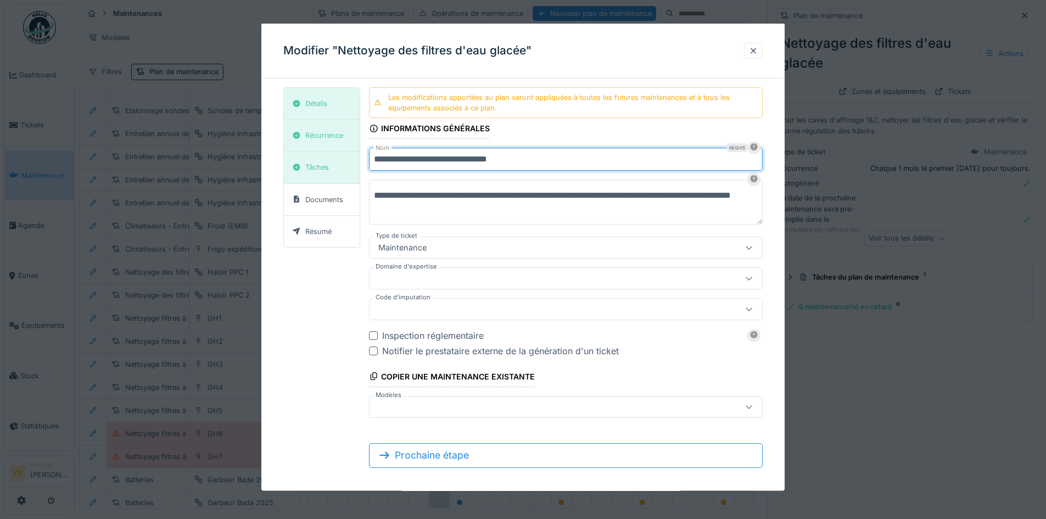
click at [441, 158] on input "**********" at bounding box center [566, 159] width 394 height 23
click at [449, 160] on input "**********" at bounding box center [566, 159] width 394 height 23
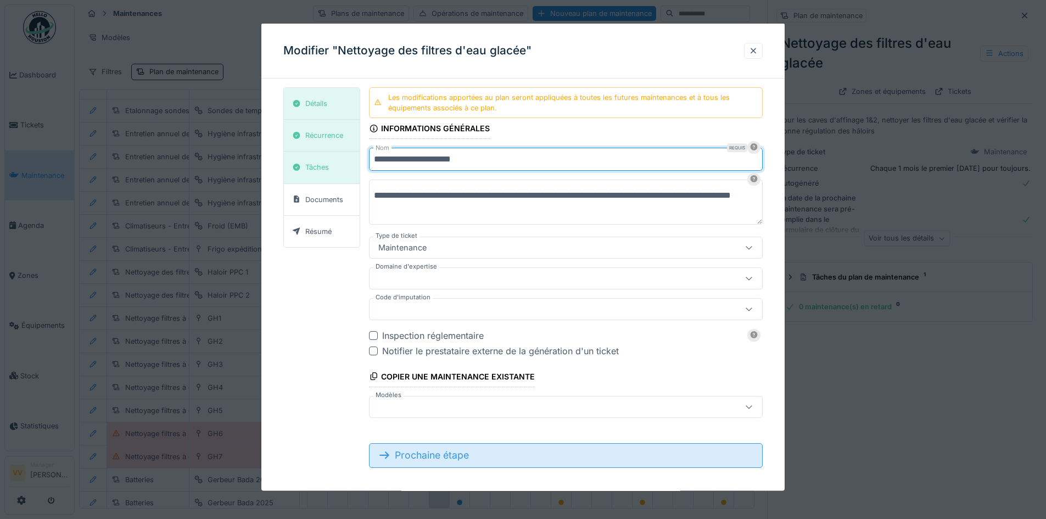
type input "**********"
click at [565, 460] on div "Prochaine étape" at bounding box center [566, 455] width 394 height 24
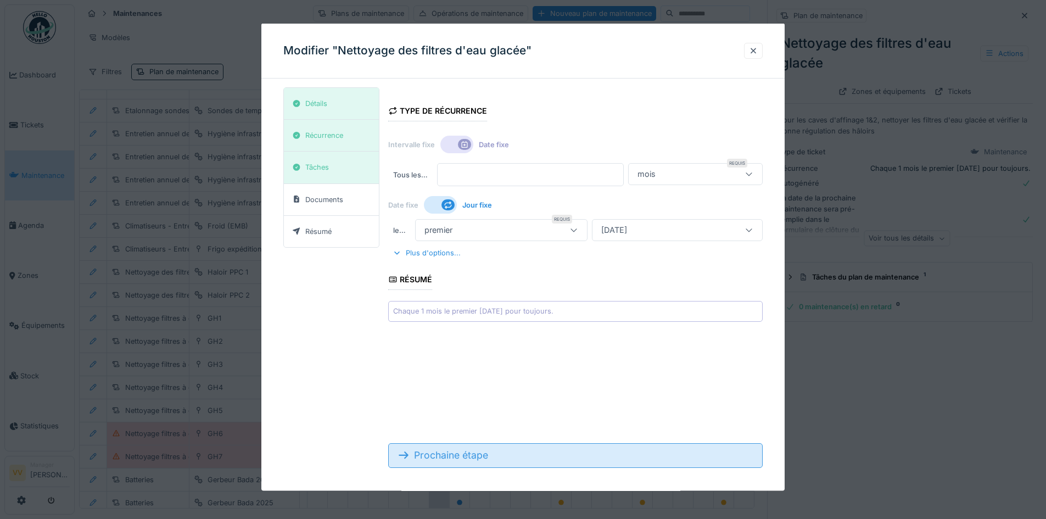
click at [565, 460] on div "Prochaine étape" at bounding box center [575, 455] width 375 height 24
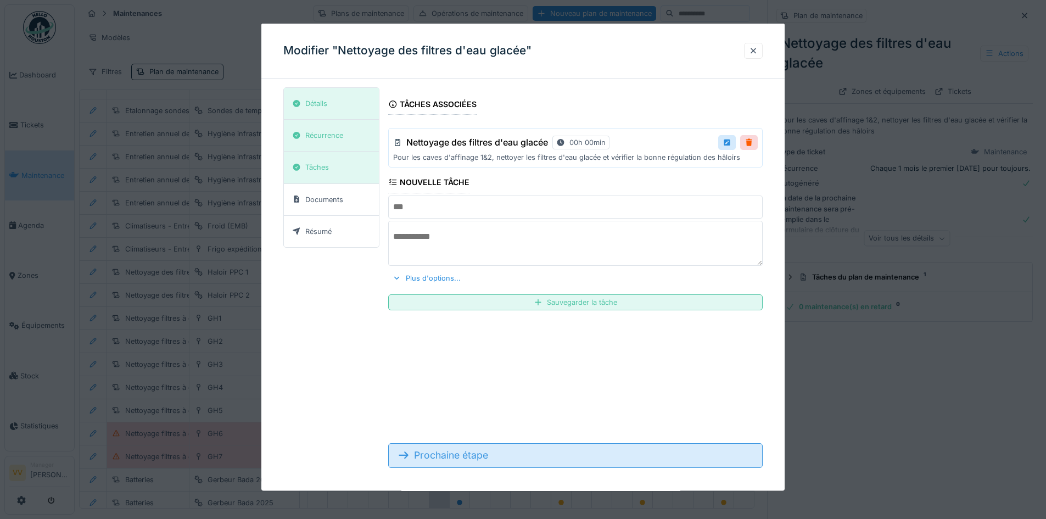
click at [569, 457] on div "Prochaine étape" at bounding box center [575, 455] width 375 height 24
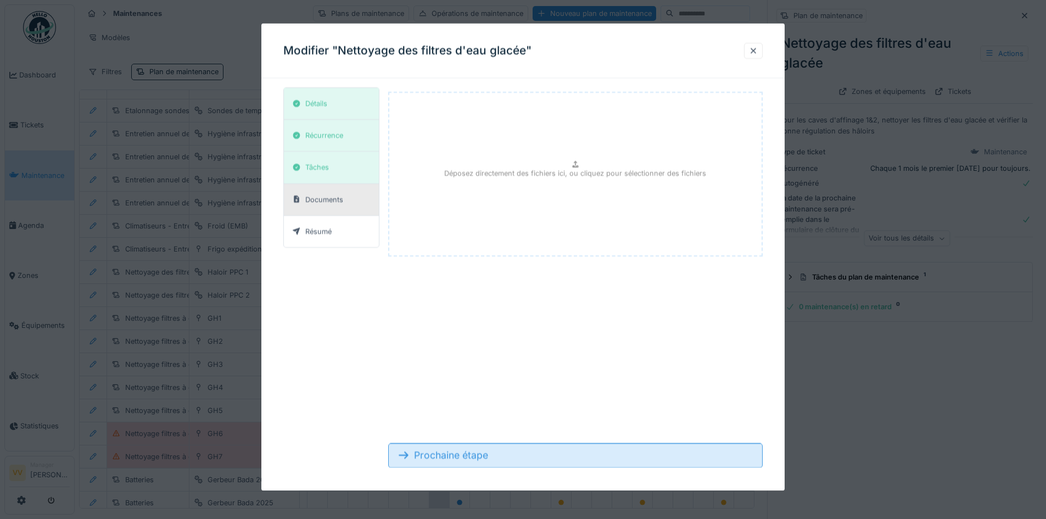
click at [569, 457] on div "Prochaine étape" at bounding box center [575, 455] width 375 height 24
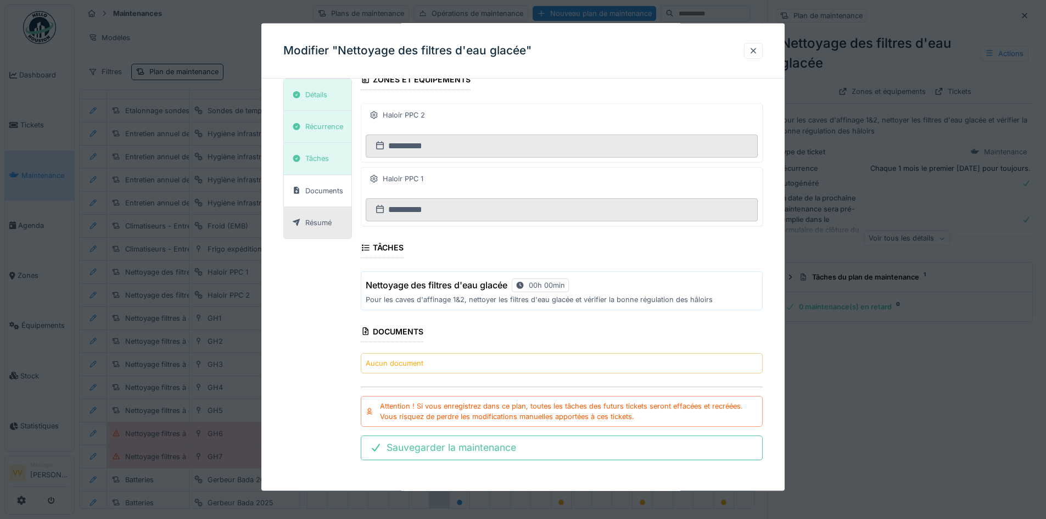
scroll to position [8, 0]
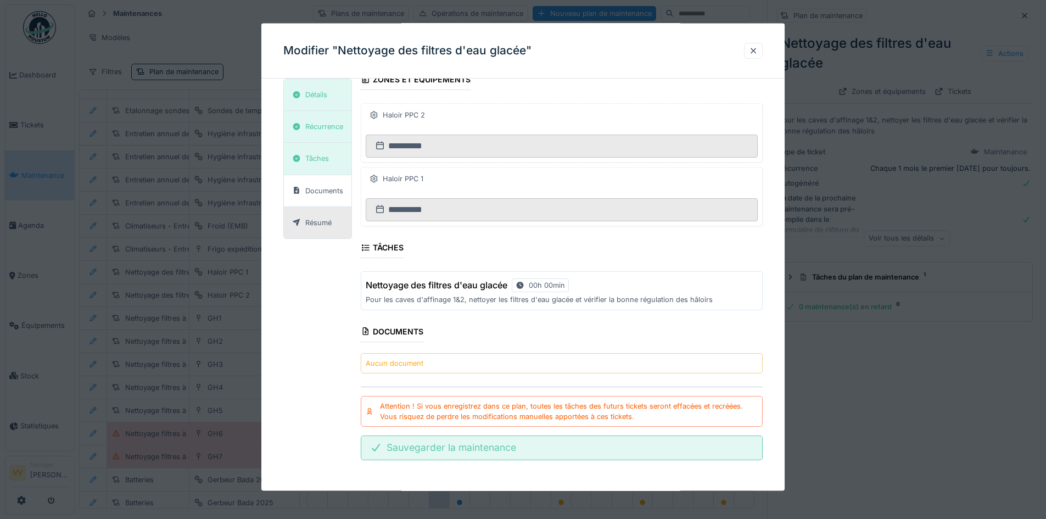
click at [564, 448] on div "Sauvegarder la maintenance" at bounding box center [562, 448] width 402 height 24
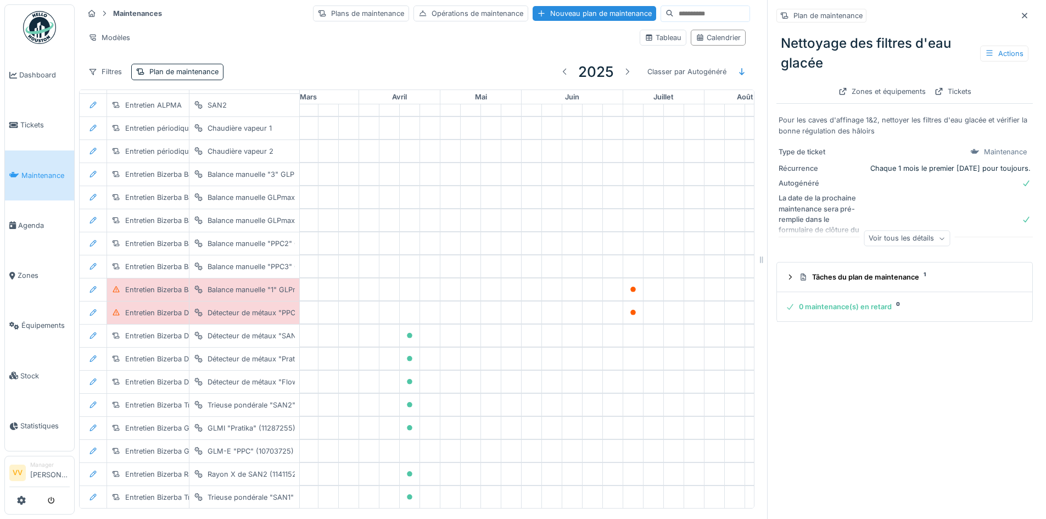
scroll to position [1677, 0]
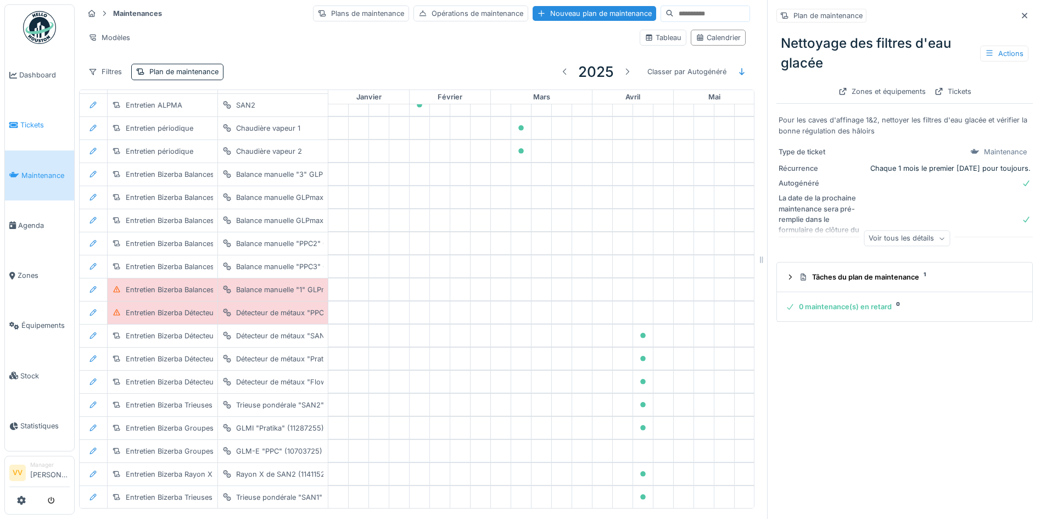
click at [25, 120] on span "Tickets" at bounding box center [44, 125] width 49 height 10
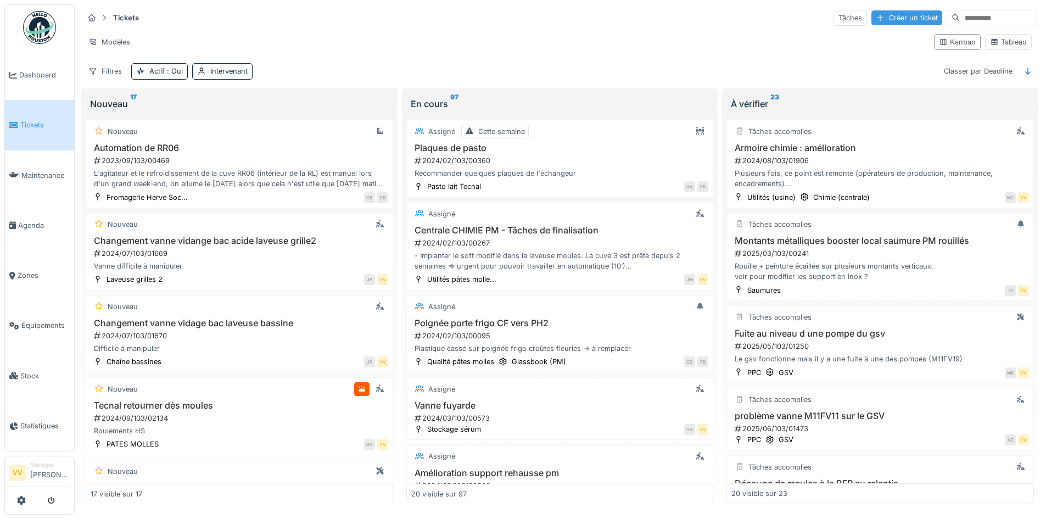
click at [883, 16] on div "Créer un ticket" at bounding box center [907, 17] width 71 height 15
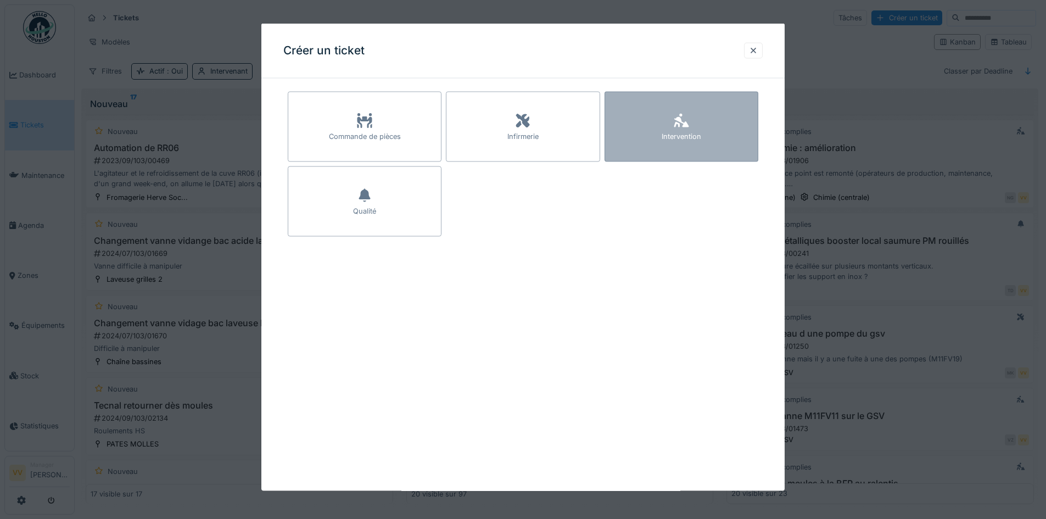
click at [753, 144] on div "Intervention" at bounding box center [682, 127] width 154 height 70
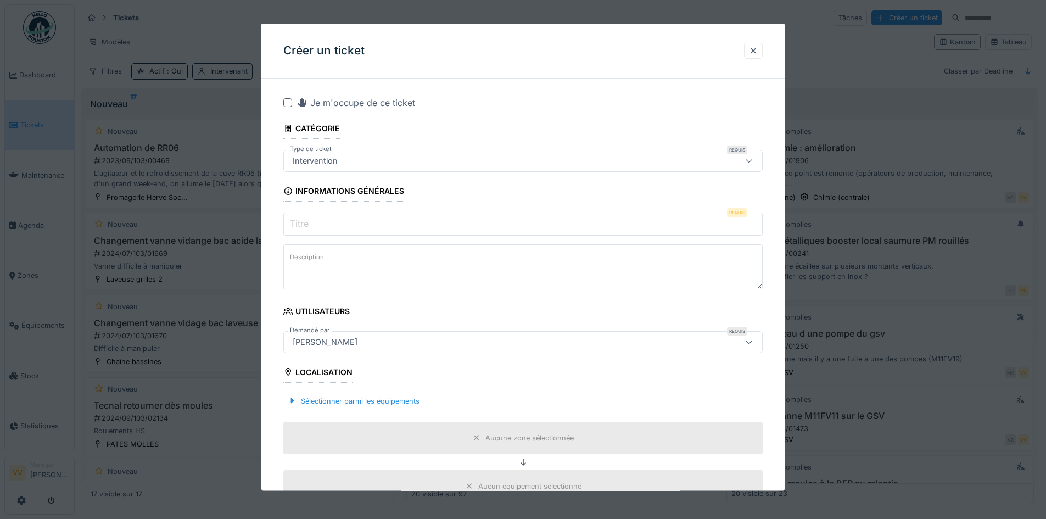
click at [547, 223] on input "Titre" at bounding box center [523, 224] width 480 height 23
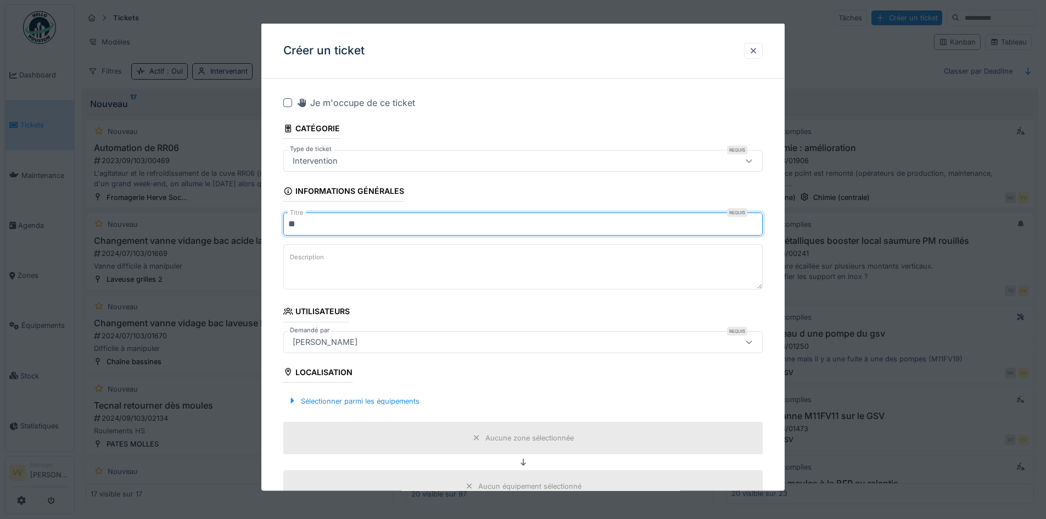
type input "*"
type input "**********"
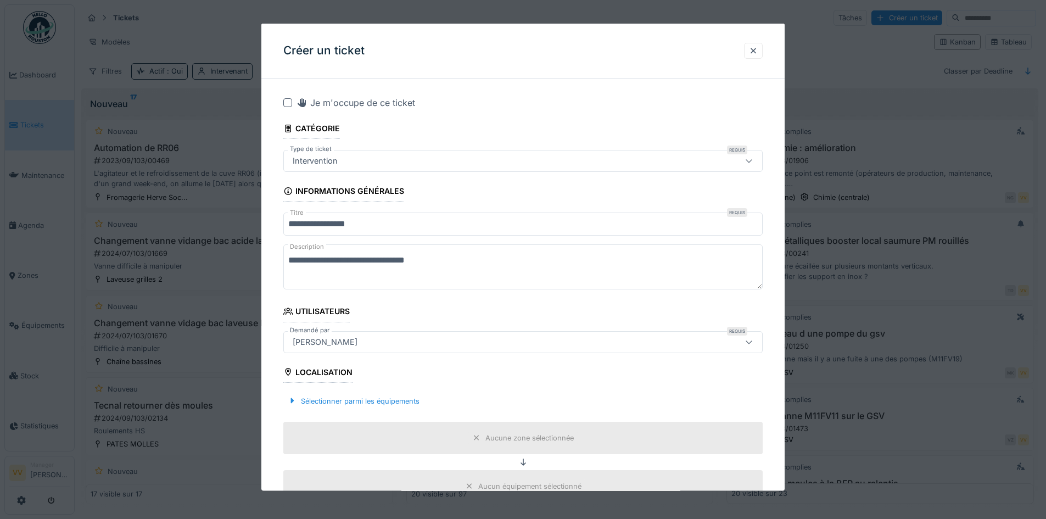
paste textarea "**********"
click at [389, 273] on textarea "**********" at bounding box center [523, 266] width 480 height 45
click at [552, 271] on textarea "**********" at bounding box center [523, 266] width 480 height 45
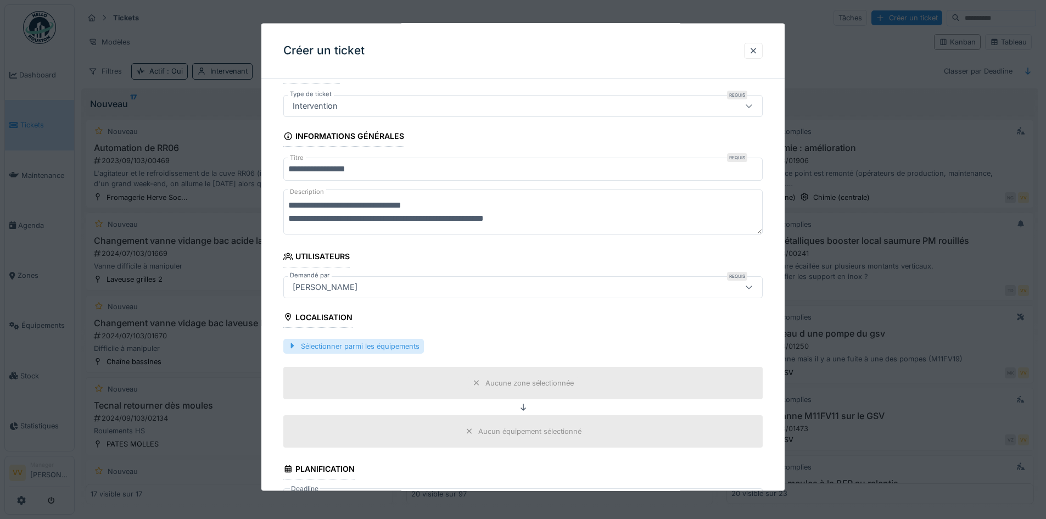
type textarea "**********"
click at [403, 343] on div "Sélectionner parmi les équipements" at bounding box center [353, 345] width 141 height 15
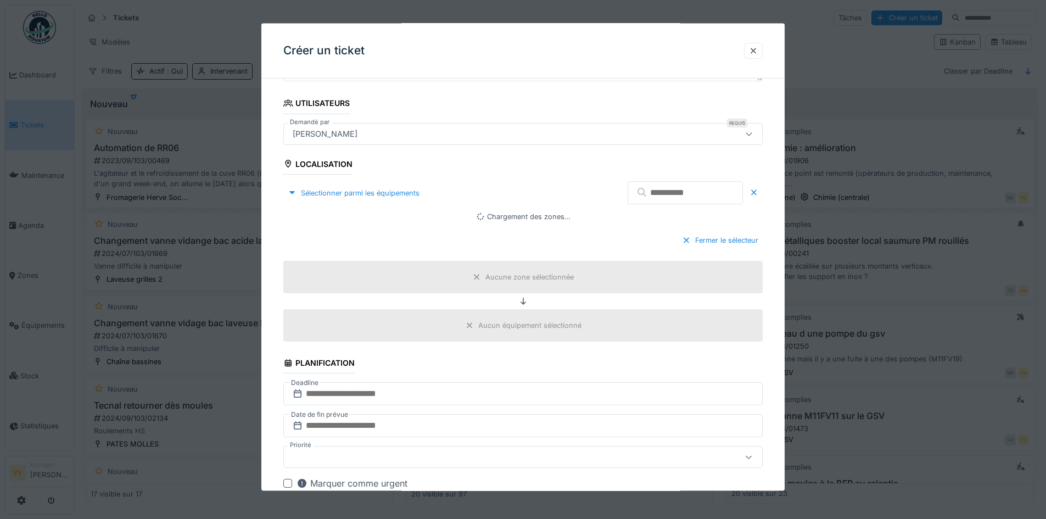
scroll to position [220, 0]
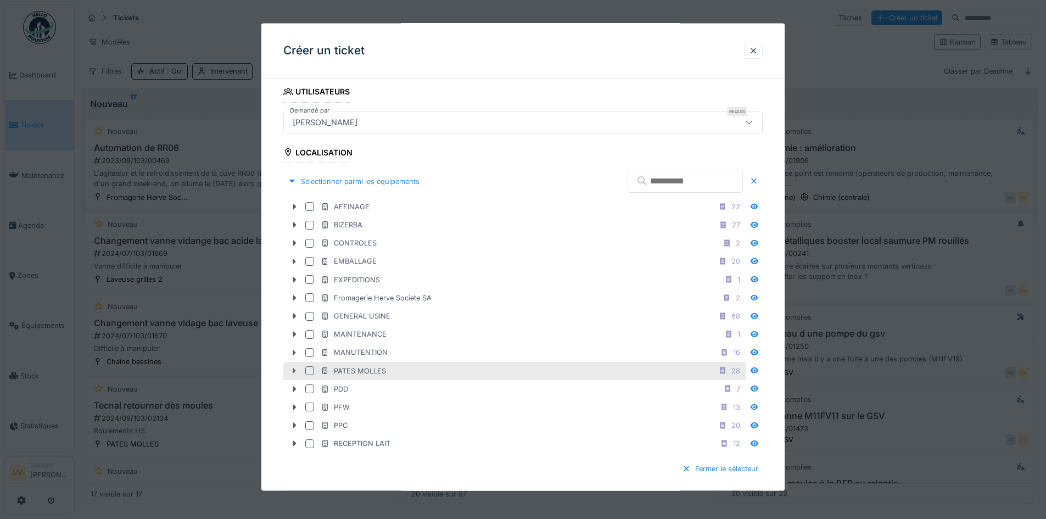
click at [292, 370] on icon at bounding box center [294, 370] width 9 height 7
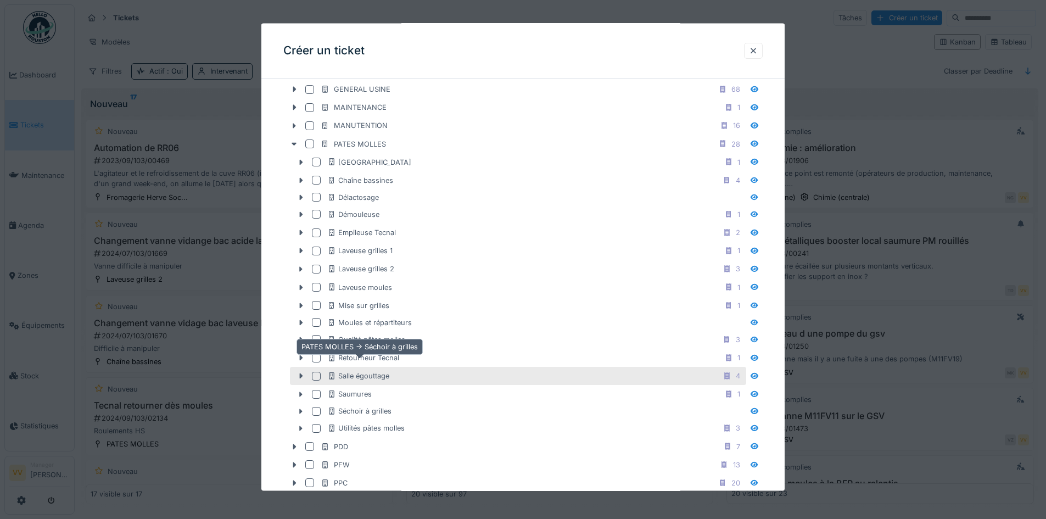
scroll to position [494, 0]
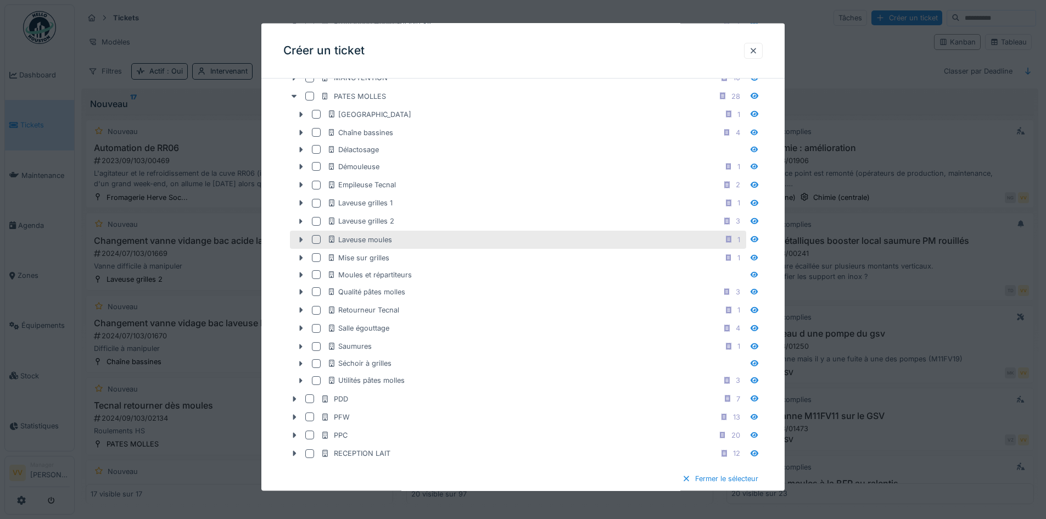
click at [301, 240] on icon at bounding box center [301, 239] width 3 height 5
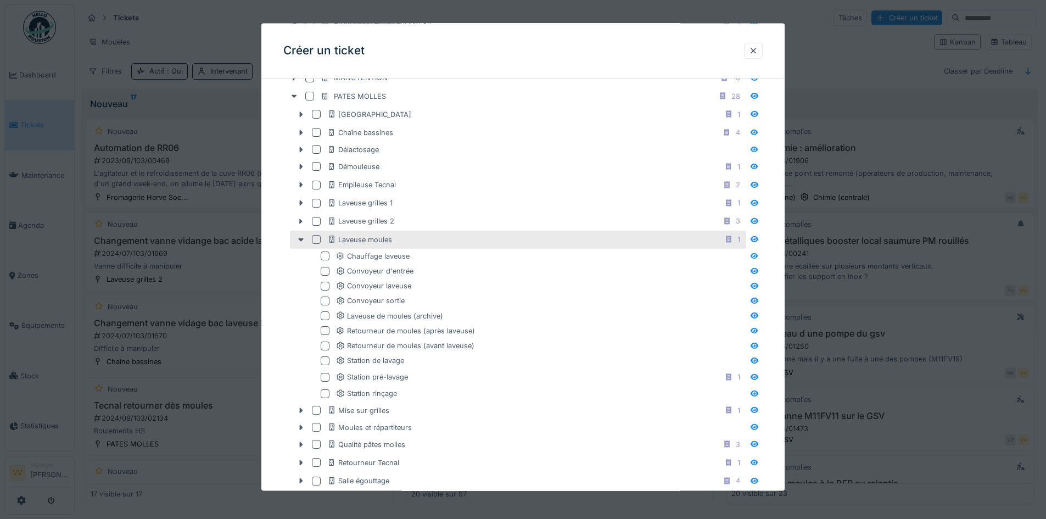
click at [317, 240] on div at bounding box center [316, 239] width 9 height 9
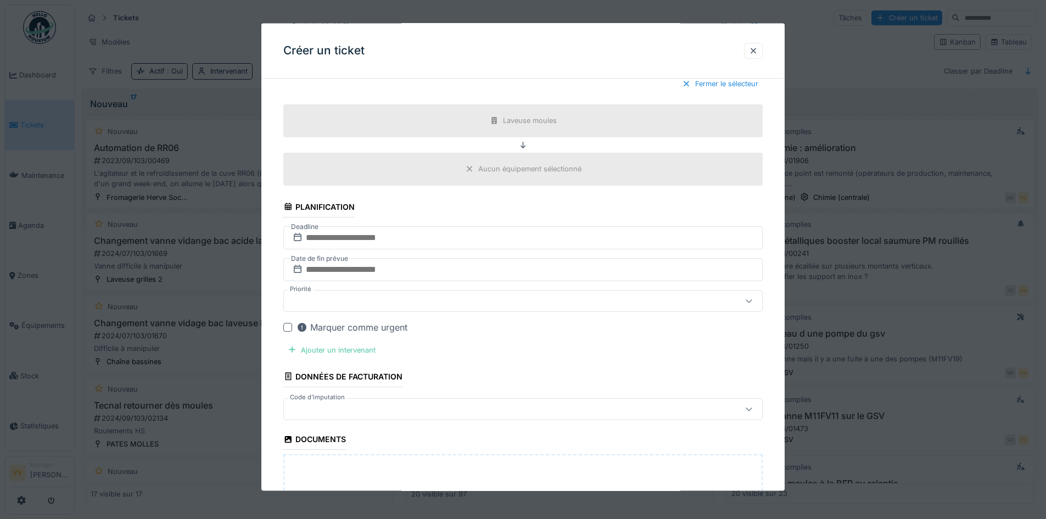
scroll to position [1044, 0]
click at [465, 238] on input "text" at bounding box center [523, 235] width 480 height 23
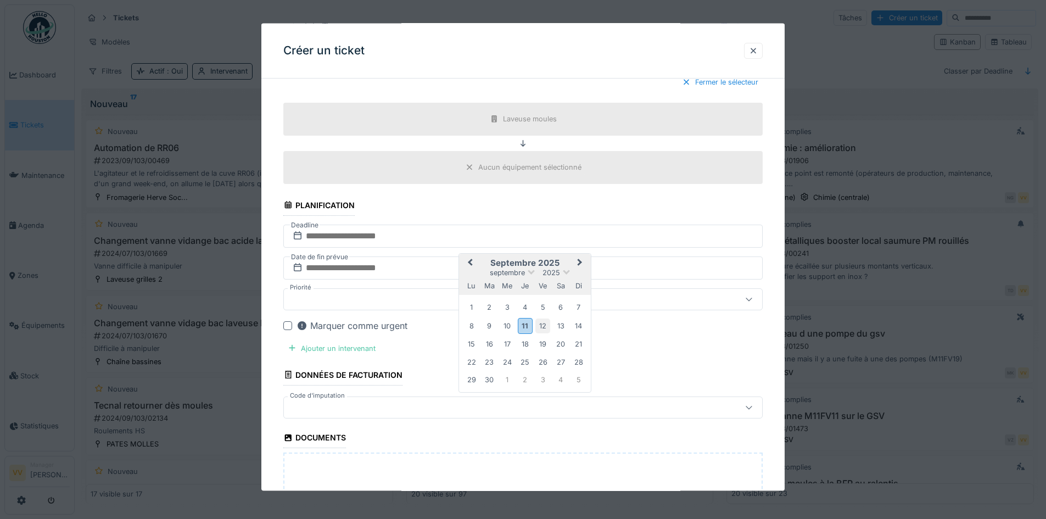
click at [540, 325] on div "12" at bounding box center [543, 325] width 15 height 15
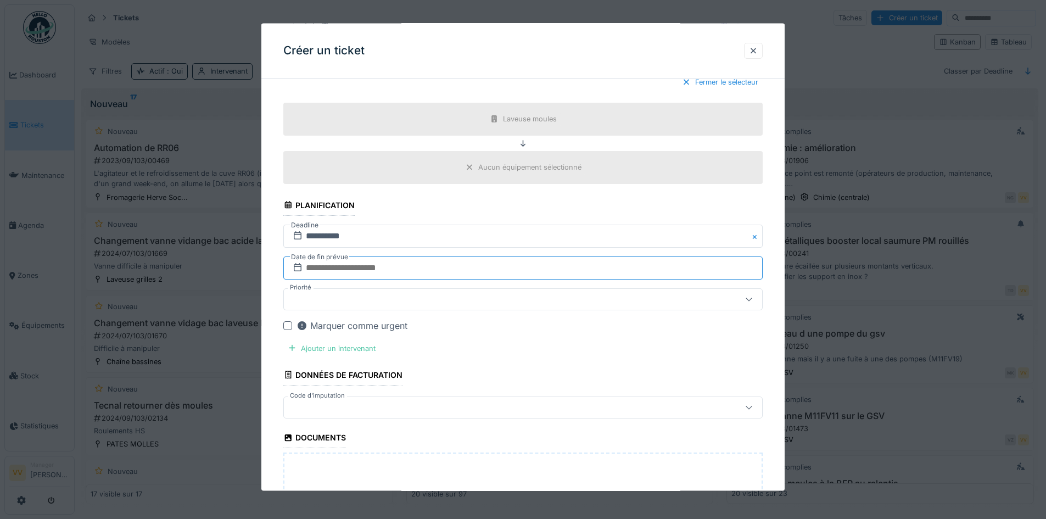
click at [461, 269] on input "text" at bounding box center [523, 267] width 480 height 23
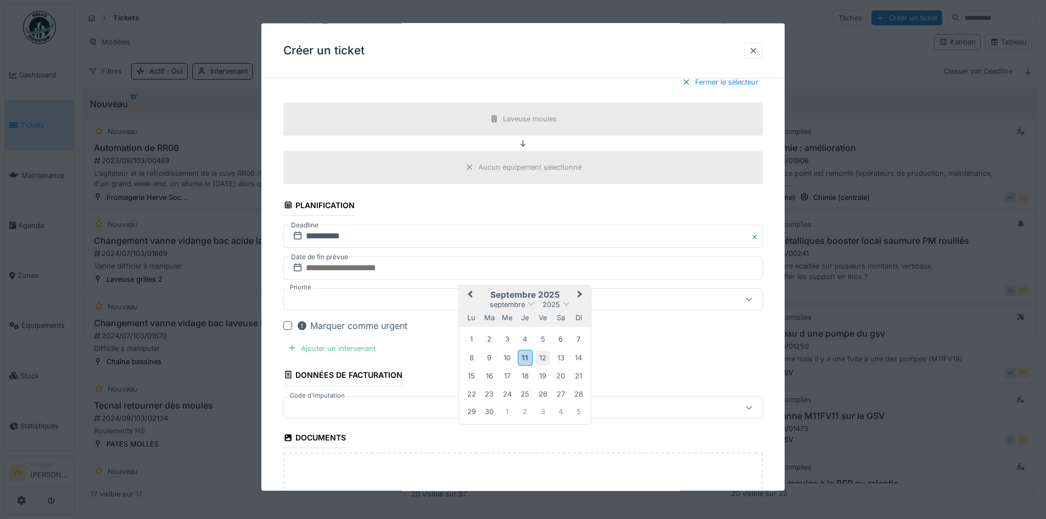
click at [544, 360] on div "12" at bounding box center [543, 357] width 15 height 15
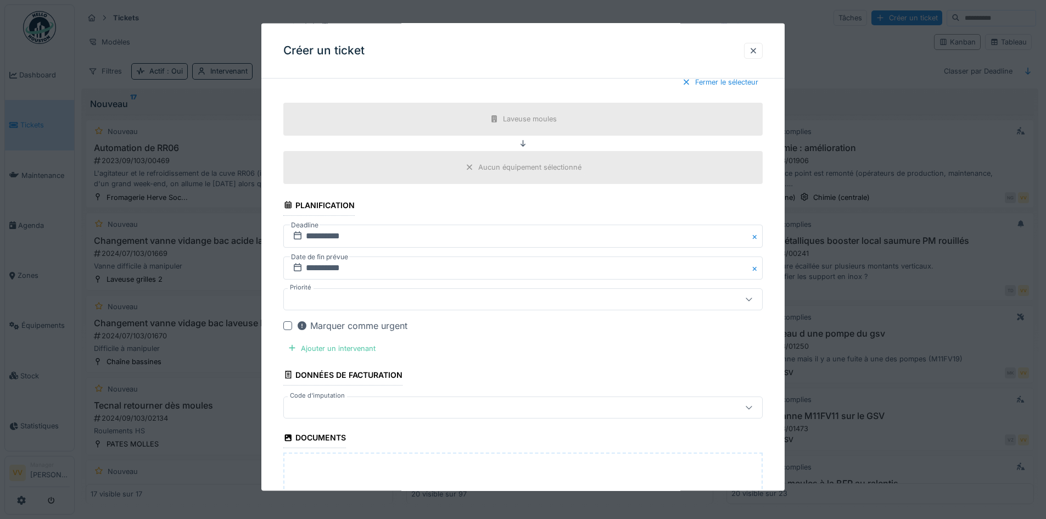
click at [511, 299] on div at bounding box center [495, 299] width 414 height 12
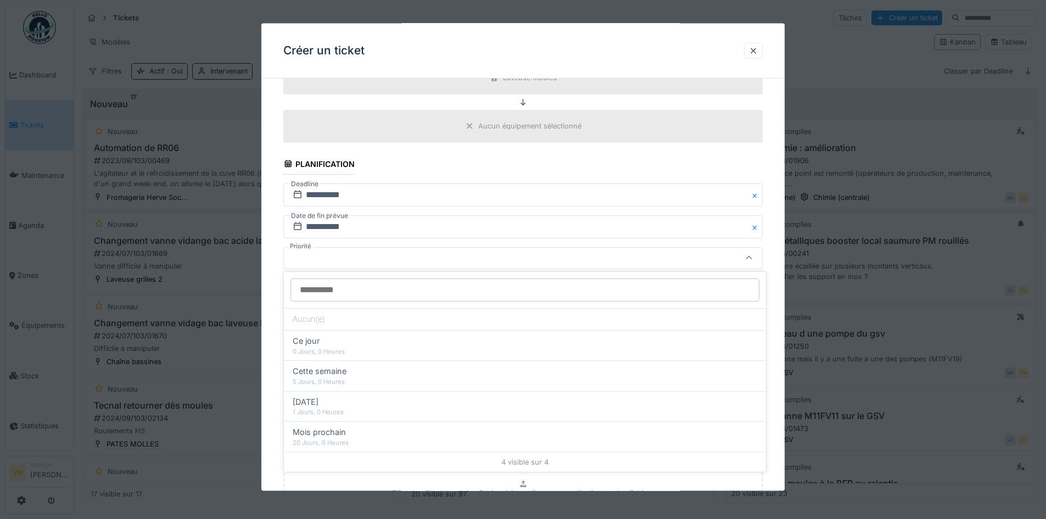
scroll to position [1085, 0]
click at [511, 299] on input "Priorité" at bounding box center [525, 289] width 469 height 23
click at [362, 307] on div "Ajouter un intervenant" at bounding box center [331, 306] width 97 height 15
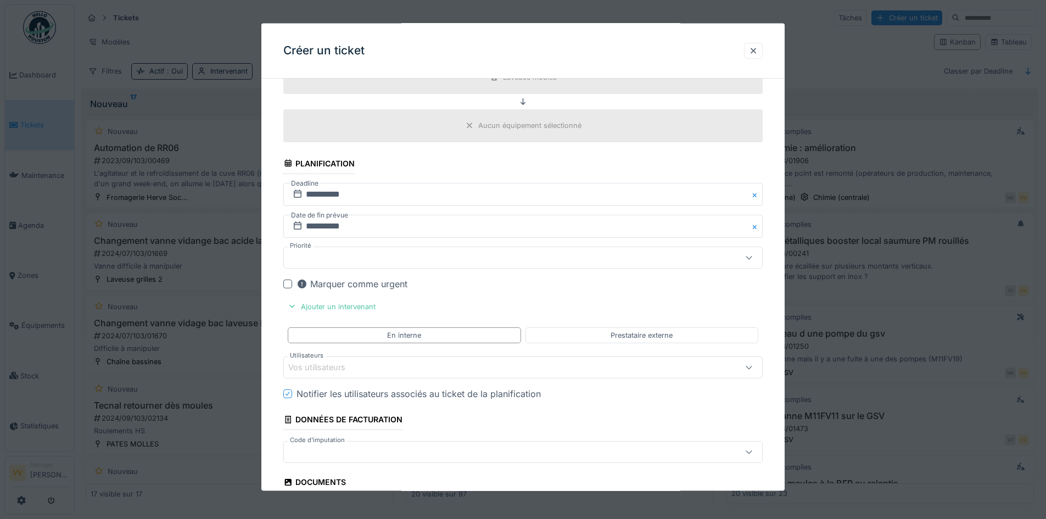
click at [634, 288] on div "Marquer comme urgent" at bounding box center [530, 283] width 466 height 13
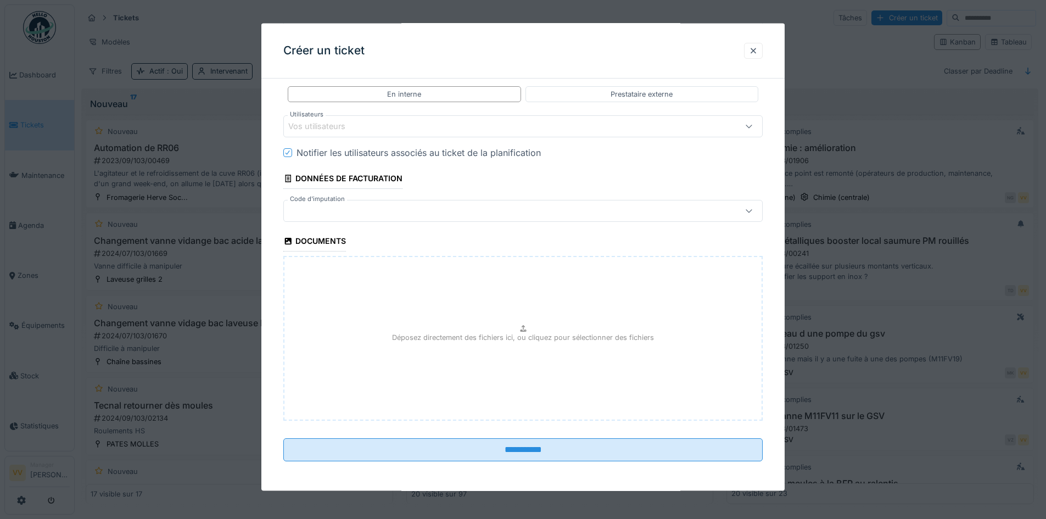
scroll to position [1328, 0]
click at [480, 358] on div "Déposez directement des fichiers ici, ou cliquez pour sélectionner des fichiers" at bounding box center [523, 337] width 480 height 165
type input "**********"
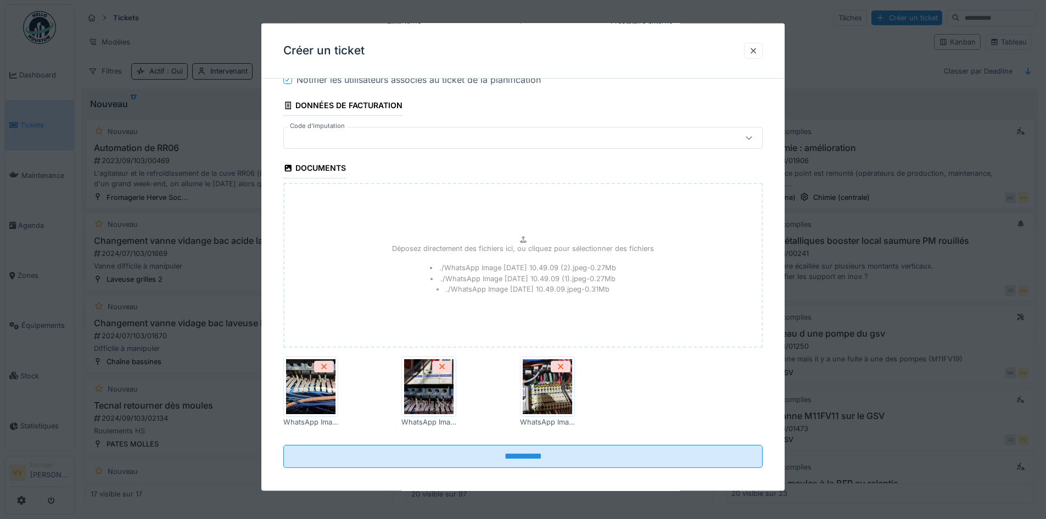
scroll to position [1407, 0]
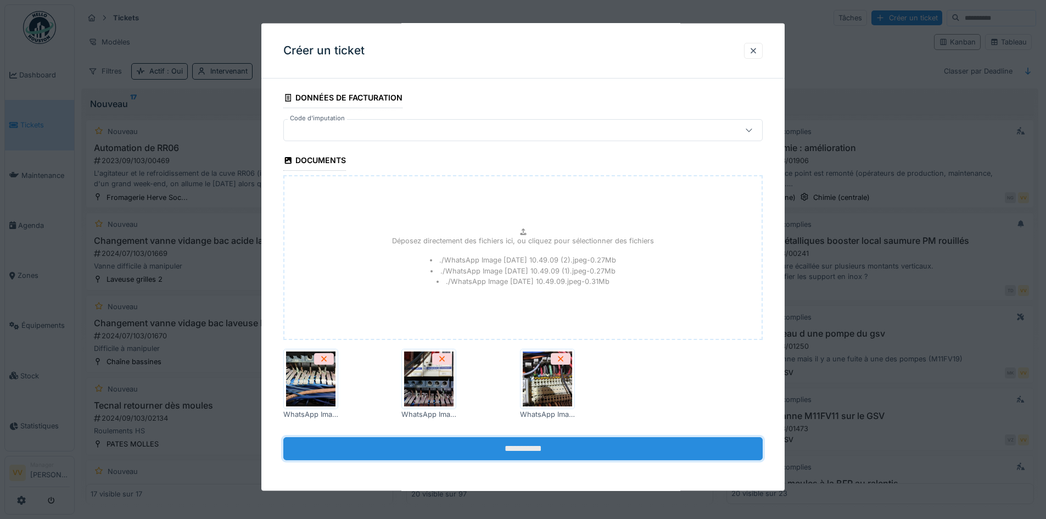
click at [627, 443] on input "**********" at bounding box center [523, 448] width 480 height 23
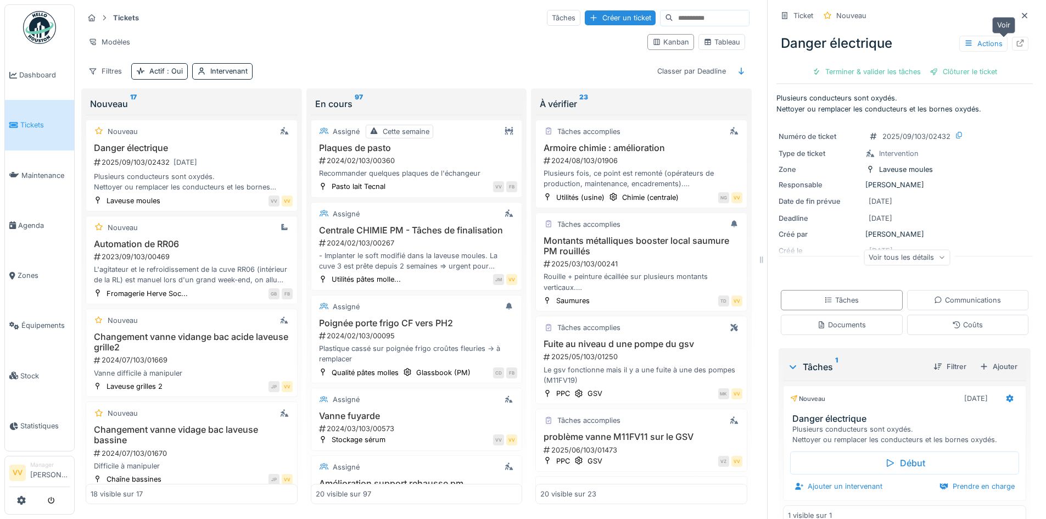
click at [1016, 39] on div at bounding box center [1020, 43] width 9 height 10
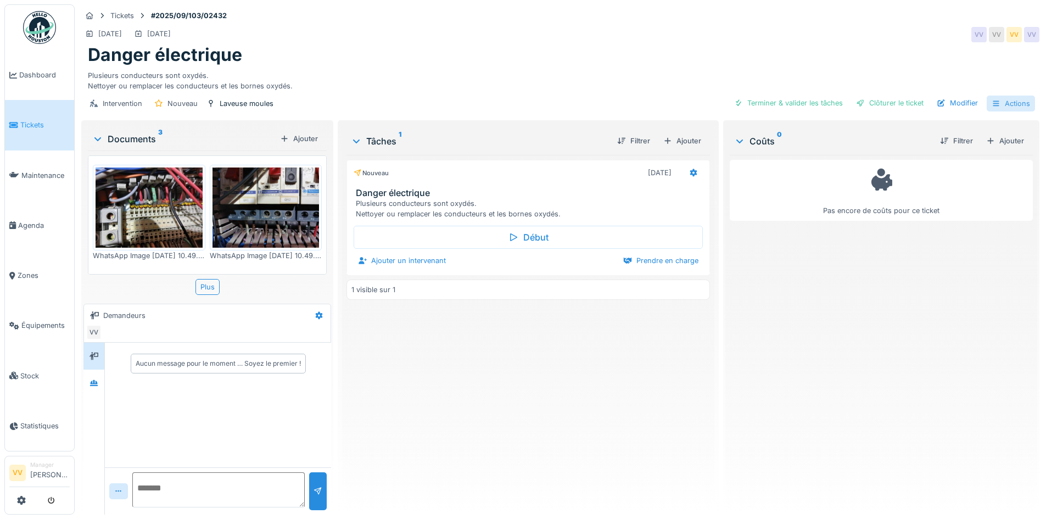
click at [993, 101] on icon at bounding box center [996, 103] width 6 height 5
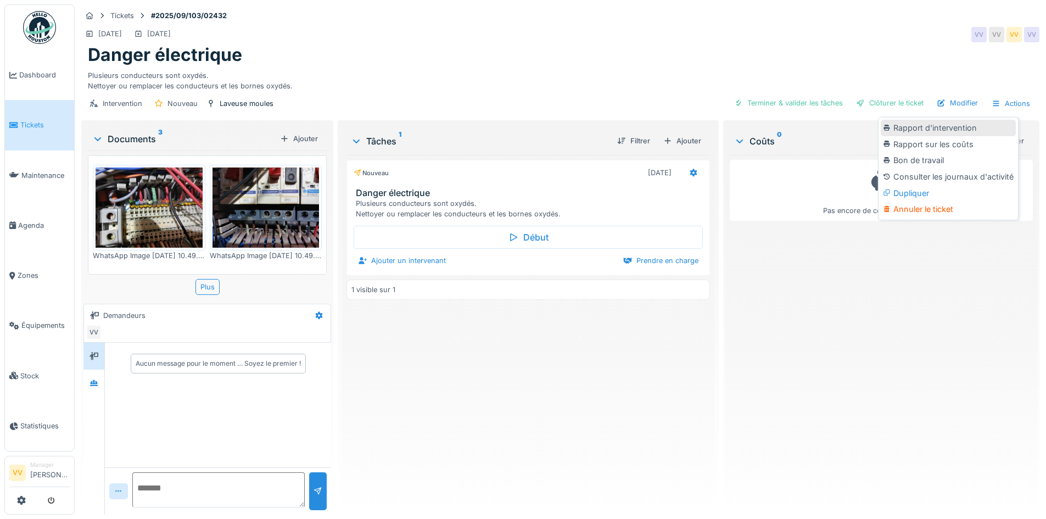
click at [931, 129] on div "Rapport d'intervention" at bounding box center [948, 128] width 135 height 16
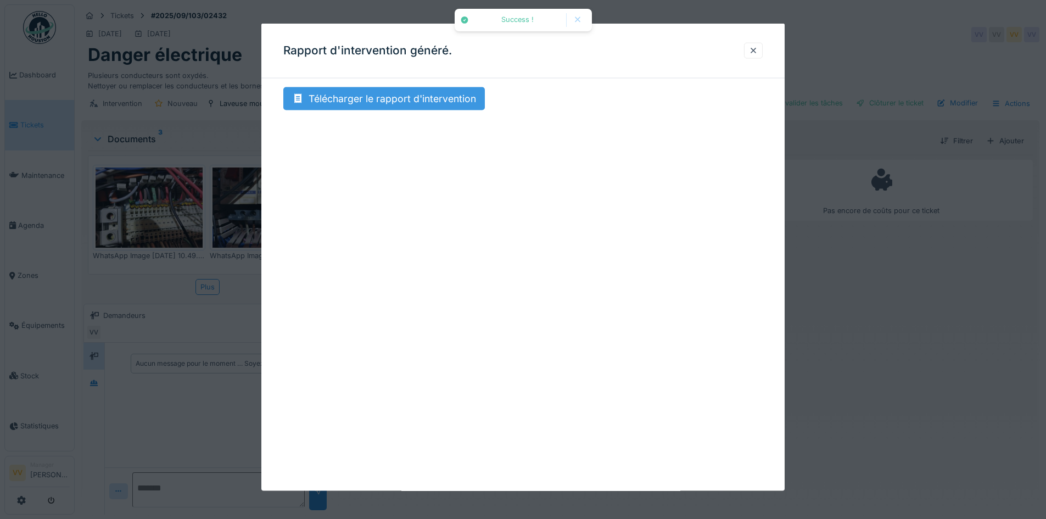
click at [419, 102] on div "Télécharger le rapport d'intervention" at bounding box center [384, 98] width 202 height 23
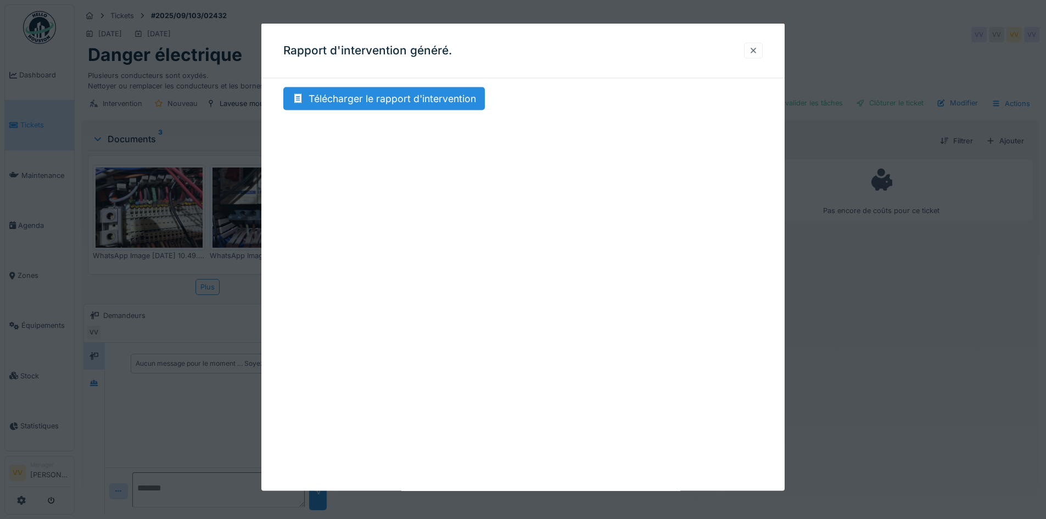
click at [758, 55] on div at bounding box center [753, 50] width 9 height 10
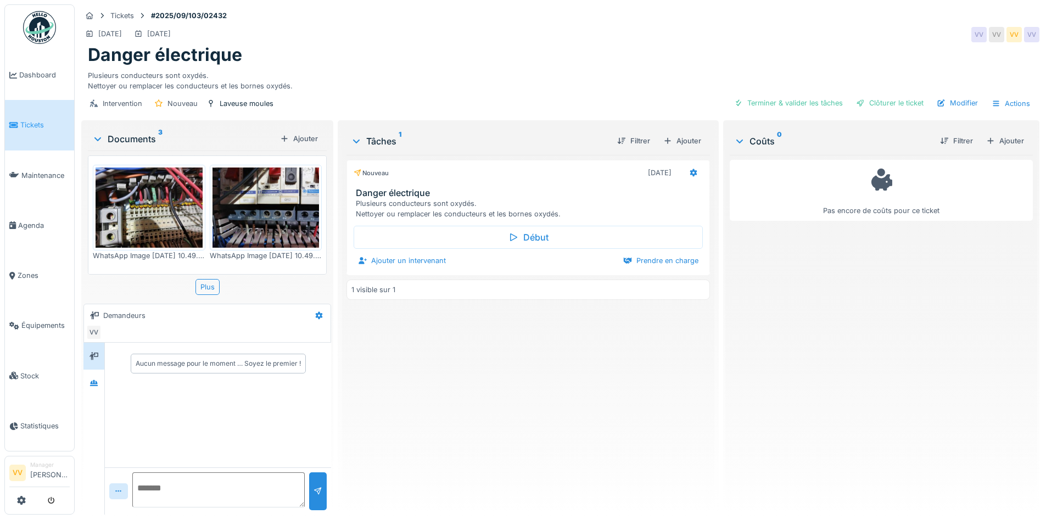
click at [24, 116] on link "Tickets" at bounding box center [39, 125] width 69 height 50
